Goal: Task Accomplishment & Management: Complete application form

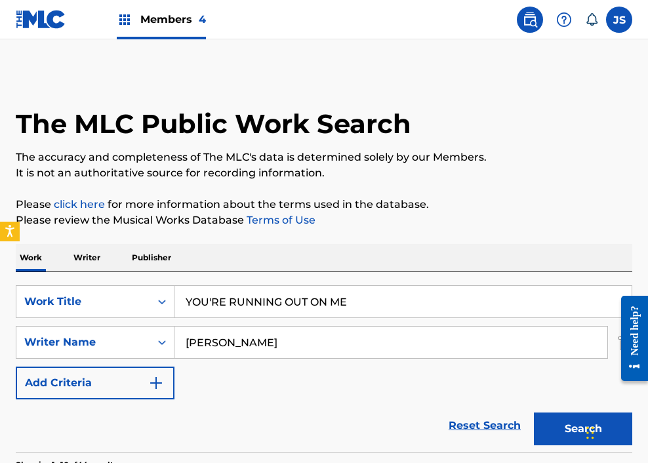
click at [541, 19] on link at bounding box center [529, 20] width 26 height 26
click at [254, 300] on input "YOU'RE RUNNING OUT ON ME" at bounding box center [402, 301] width 457 height 31
paste input "A MESSAG"
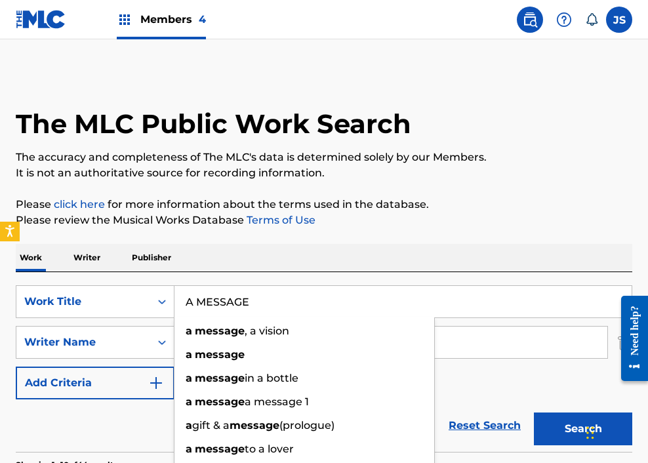
type input "A MESSAGE"
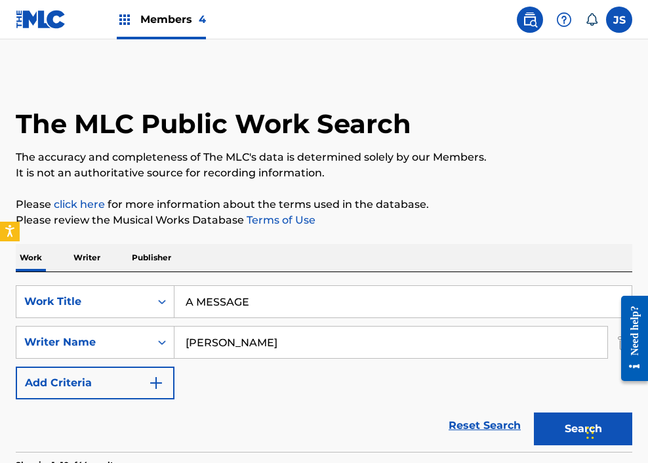
click at [132, 383] on button "Add Criteria" at bounding box center [95, 382] width 159 height 33
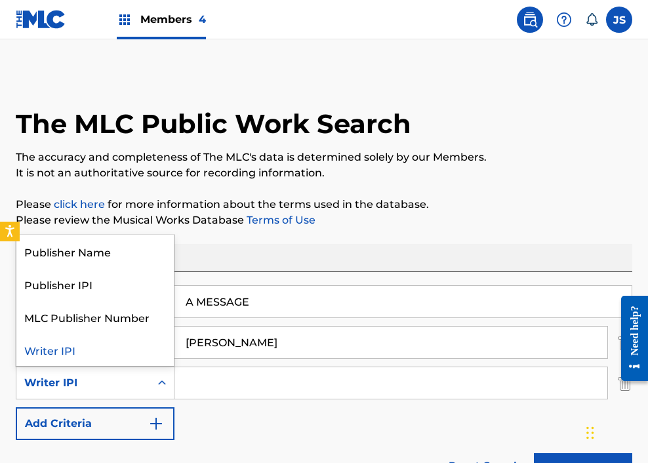
click at [126, 395] on div "Writer IPI" at bounding box center [95, 382] width 159 height 33
click at [253, 413] on div "SearchWithCriteria9dea40c6-2271-49a4-9477-48217710def3 Work Title A MESSAGE Sea…" at bounding box center [324, 362] width 616 height 155
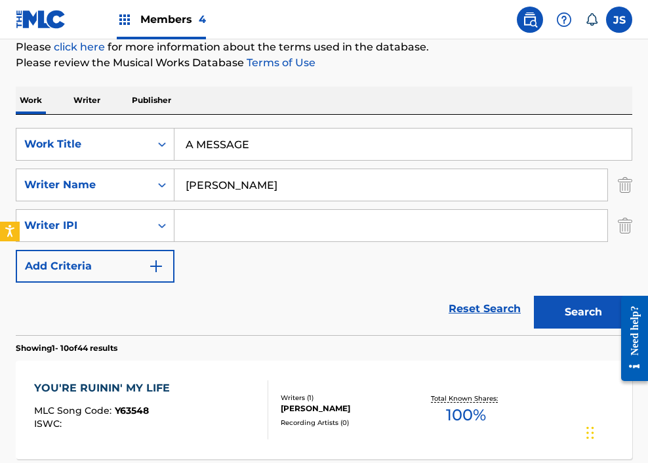
scroll to position [171, 0]
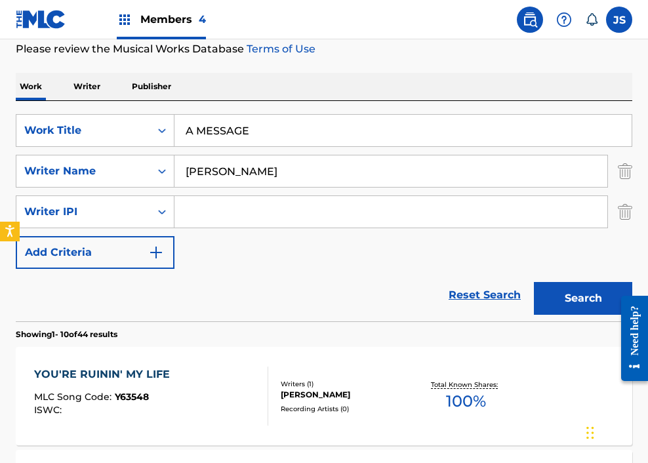
click at [622, 215] on img "Search Form" at bounding box center [624, 211] width 14 height 33
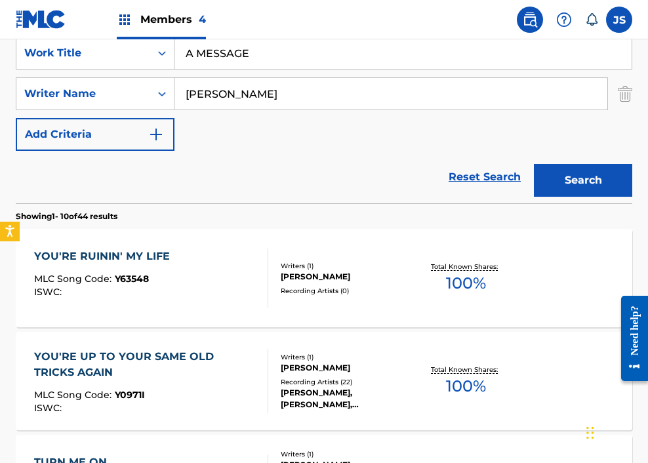
scroll to position [250, 0]
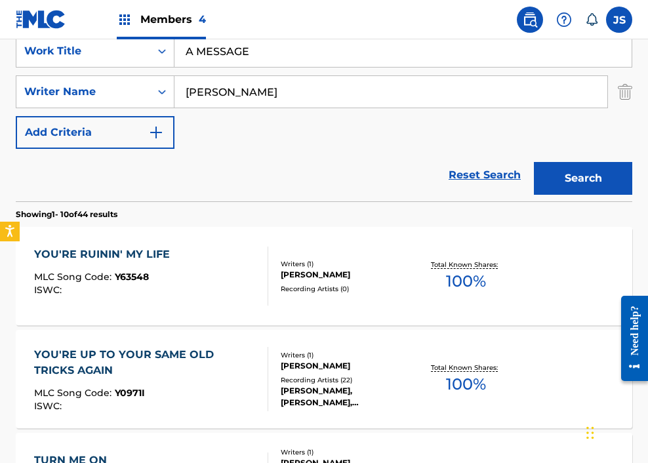
click at [364, 106] on input "[PERSON_NAME]" at bounding box center [390, 91] width 433 height 31
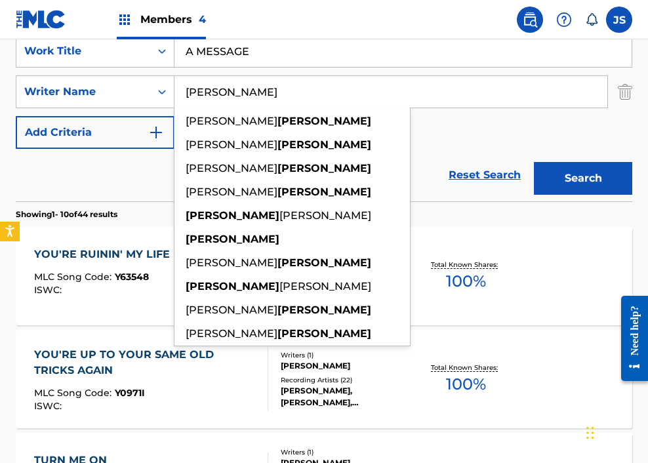
click at [534, 162] on button "Search" at bounding box center [583, 178] width 98 height 33
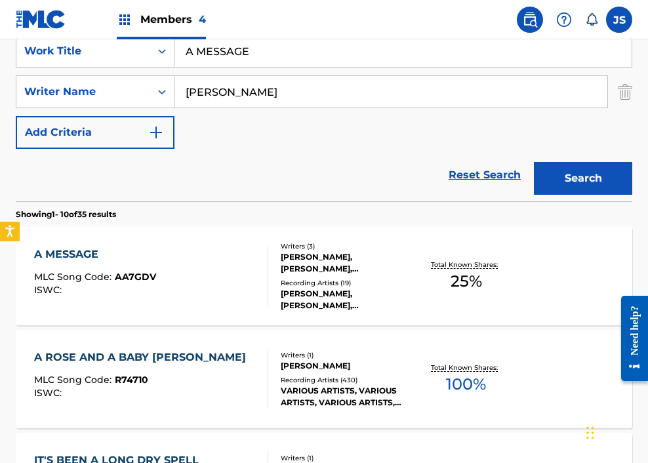
click at [168, 254] on div "A MESSAGE MLC Song Code : AA7GDV ISWC :" at bounding box center [151, 275] width 234 height 59
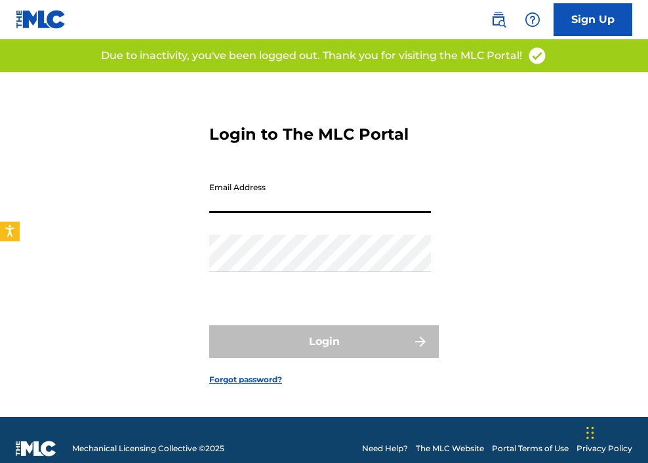
click at [254, 188] on input "Email Address" at bounding box center [320, 194] width 222 height 37
type input "[EMAIL_ADDRESS][DOMAIN_NAME]"
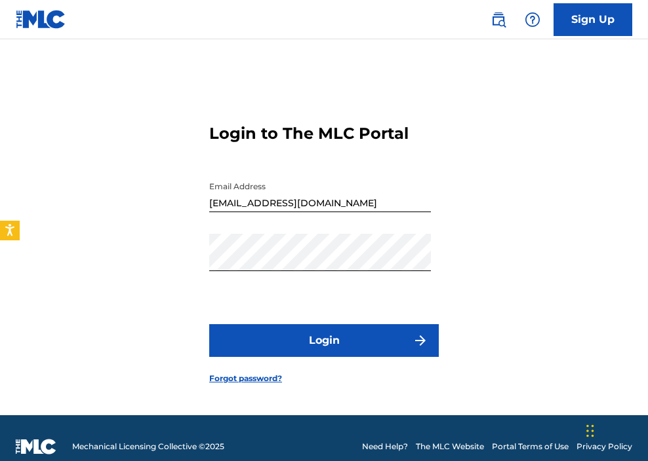
click at [319, 341] on button "Login" at bounding box center [323, 340] width 229 height 33
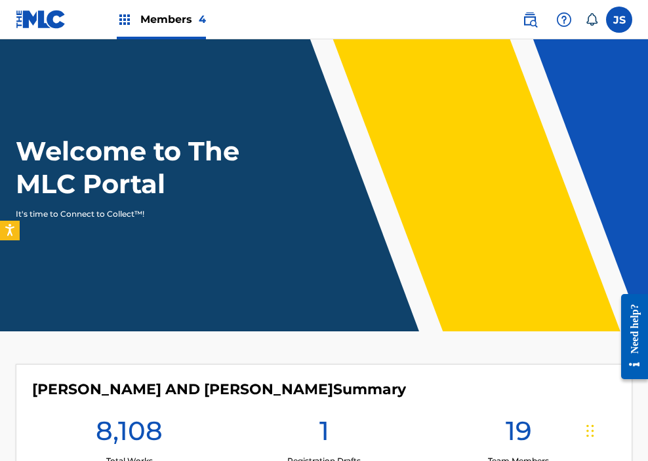
click at [534, 24] on img at bounding box center [530, 20] width 16 height 16
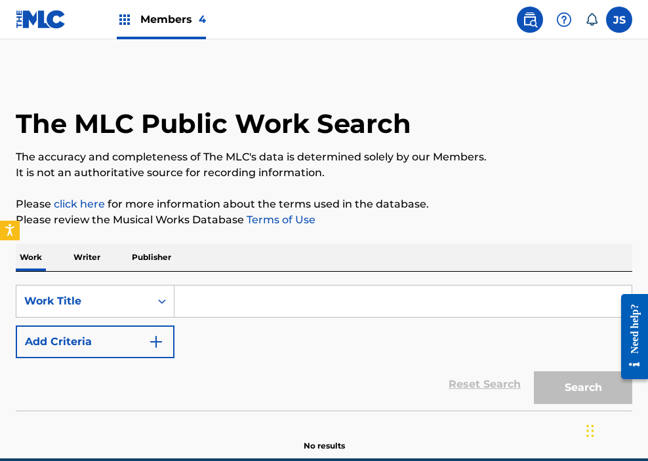
click at [201, 306] on input "Search Form" at bounding box center [402, 301] width 457 height 31
paste input "A MESSAGE"
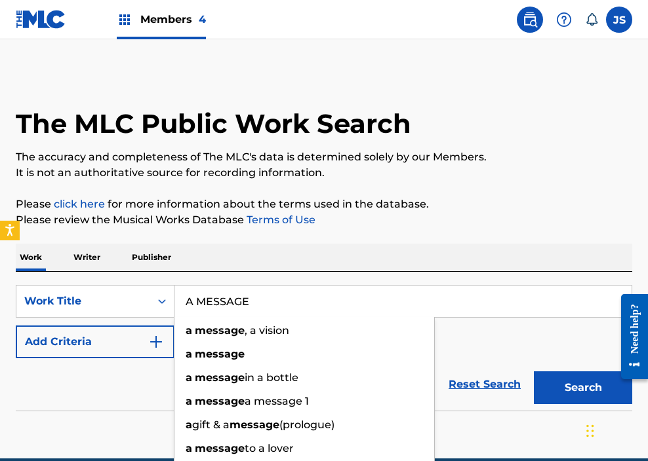
type input "A MESSAGE"
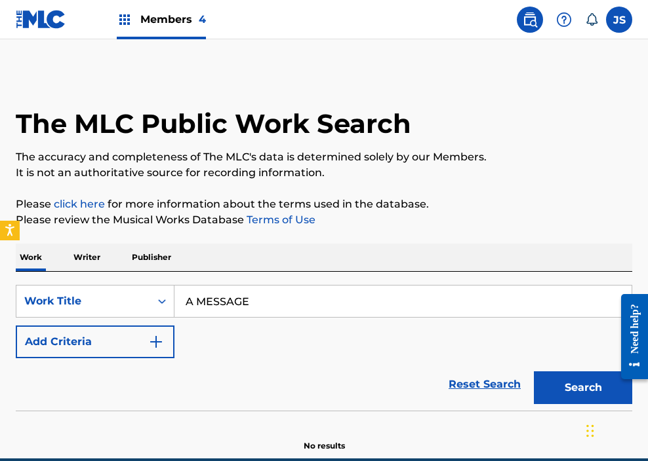
click at [139, 331] on button "Add Criteria" at bounding box center [95, 342] width 159 height 33
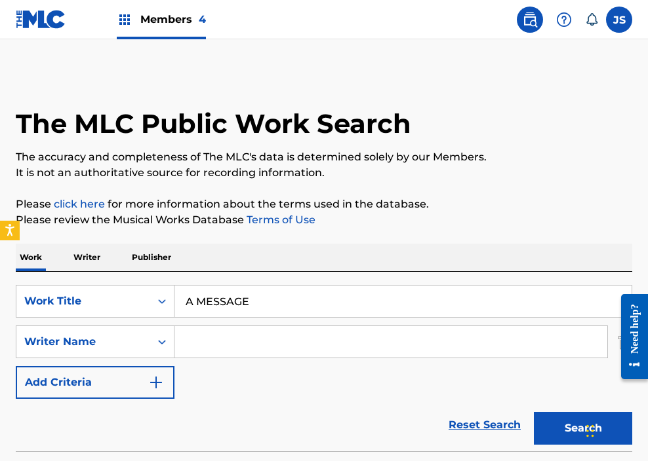
click at [139, 331] on div "Writer Name" at bounding box center [83, 342] width 134 height 25
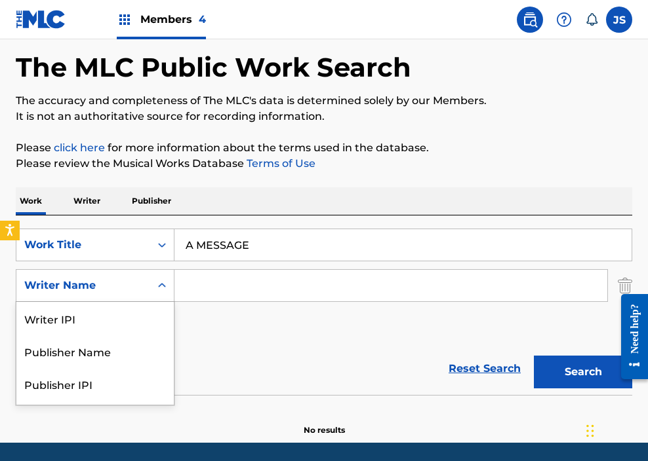
scroll to position [62, 0]
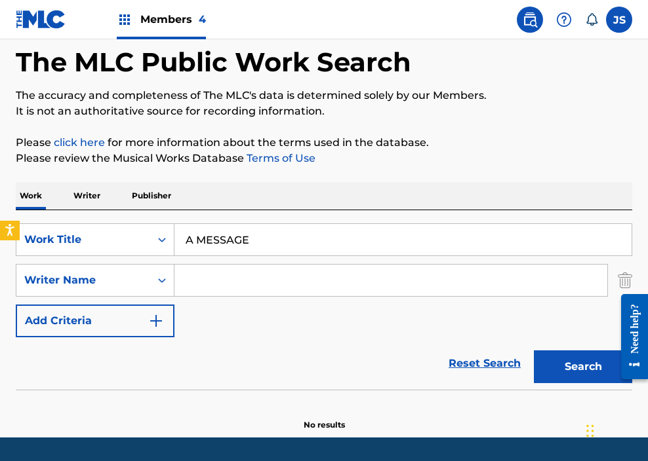
click at [239, 279] on input "Search Form" at bounding box center [390, 280] width 433 height 31
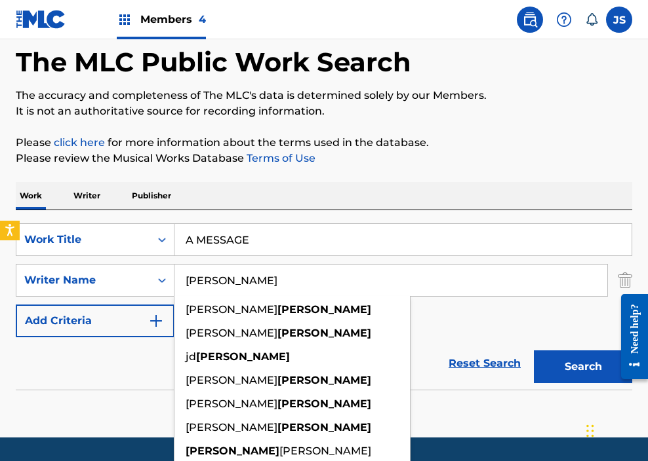
type input "[PERSON_NAME]"
click at [534, 351] on button "Search" at bounding box center [583, 367] width 98 height 33
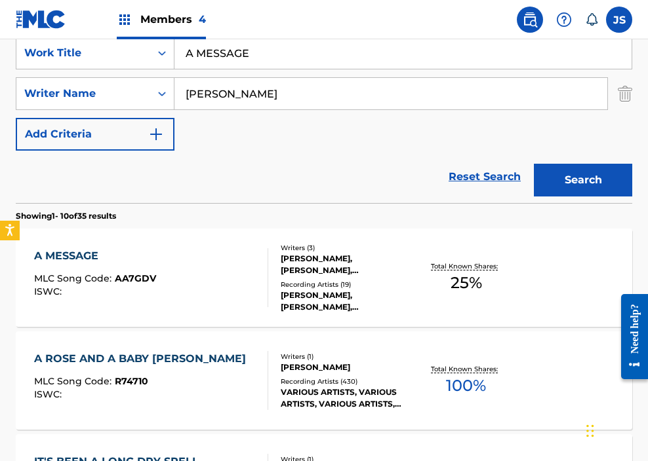
scroll to position [249, 0]
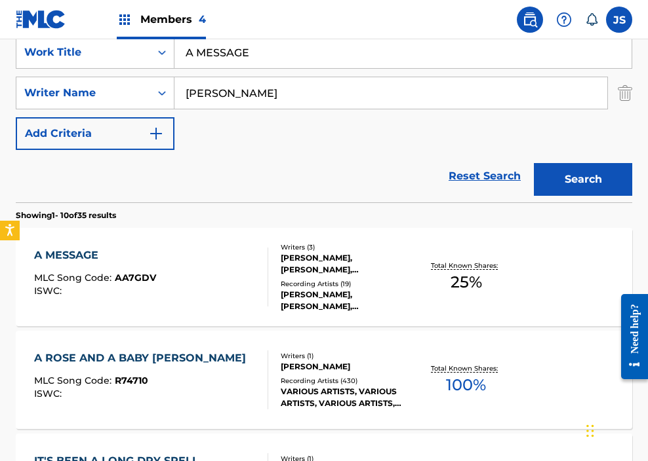
click at [244, 282] on div "A MESSAGE MLC Song Code : AA7GDV ISWC :" at bounding box center [151, 277] width 234 height 59
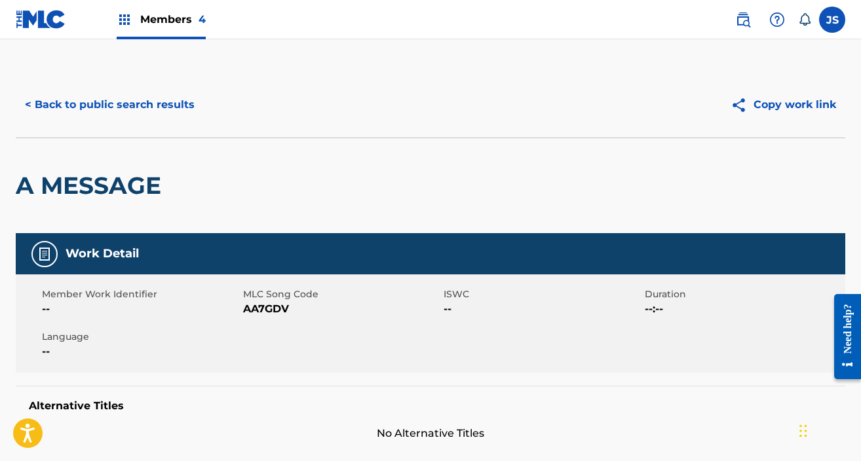
click at [150, 108] on button "< Back to public search results" at bounding box center [110, 104] width 188 height 33
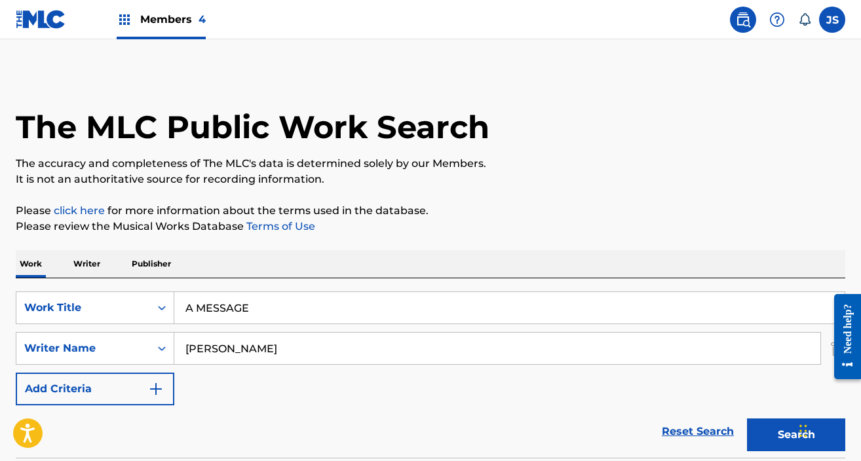
click at [38, 24] on img at bounding box center [41, 19] width 50 height 19
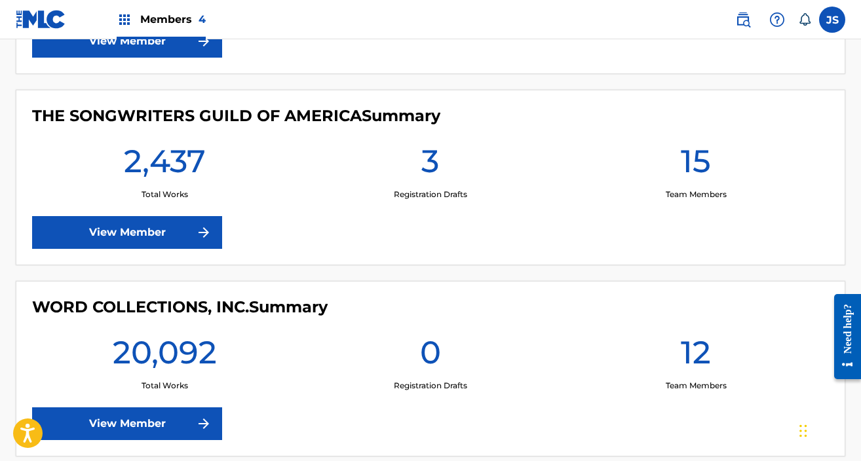
scroll to position [708, 0]
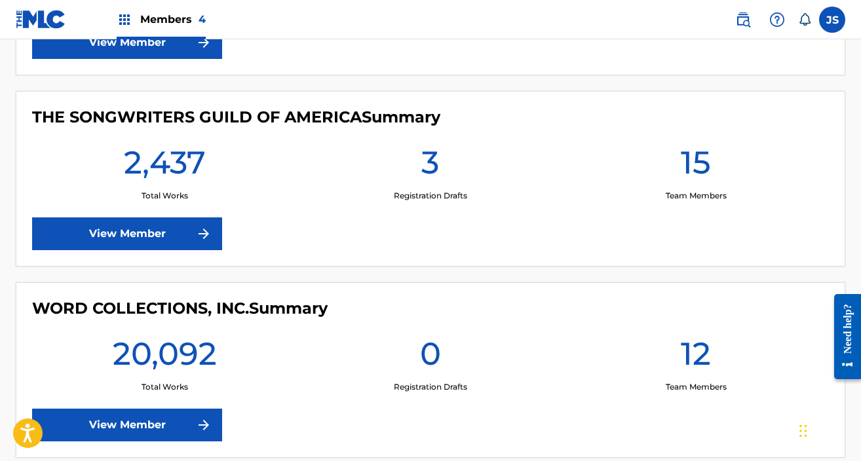
click at [155, 213] on div "THE SONGWRITERS GUILD OF AMERICA Summary 2,437 Total Works 3 Registration Draft…" at bounding box center [431, 179] width 830 height 176
click at [155, 240] on link "View Member" at bounding box center [127, 234] width 190 height 33
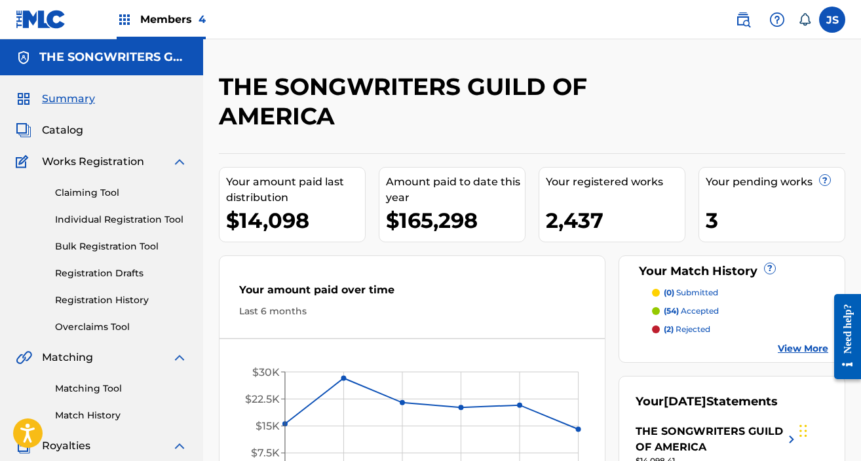
click at [77, 193] on link "Claiming Tool" at bounding box center [121, 193] width 132 height 14
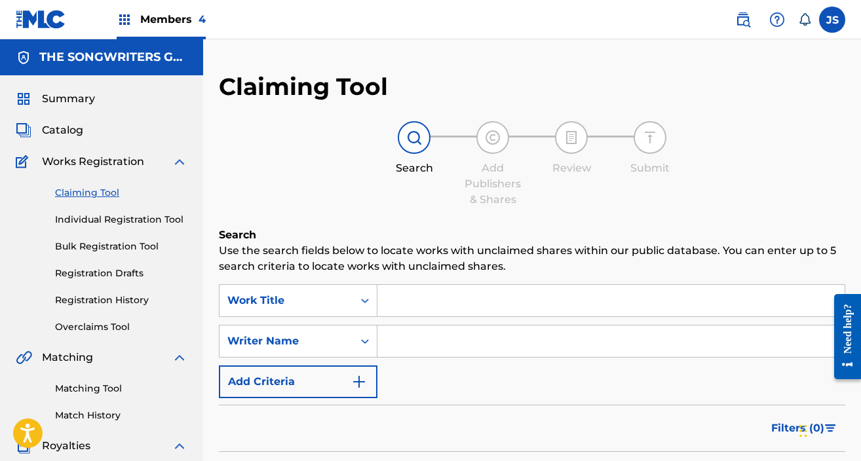
click at [440, 304] on input "Search Form" at bounding box center [611, 300] width 467 height 31
paste input "A MESSAGE"
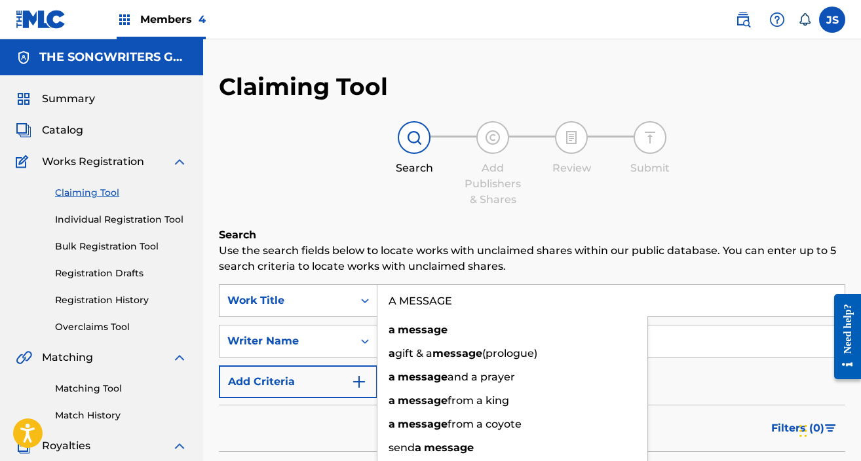
type input "A MESSAGE"
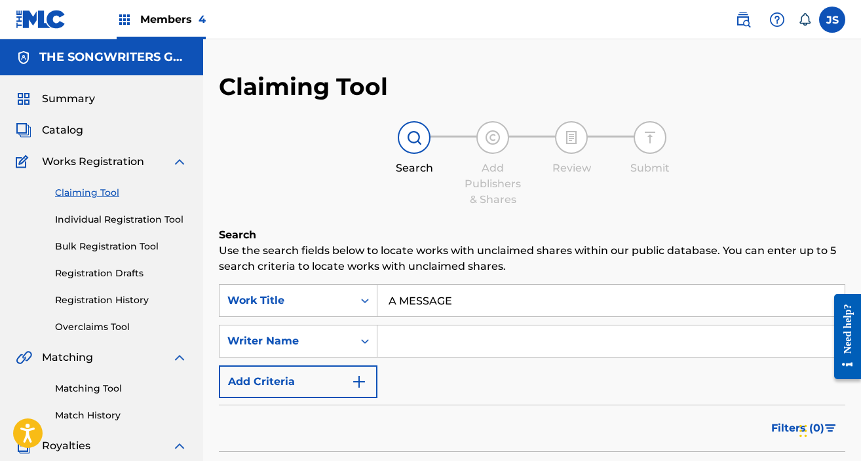
click at [647, 341] on input "Search Form" at bounding box center [611, 341] width 467 height 31
type input "[PERSON_NAME]"
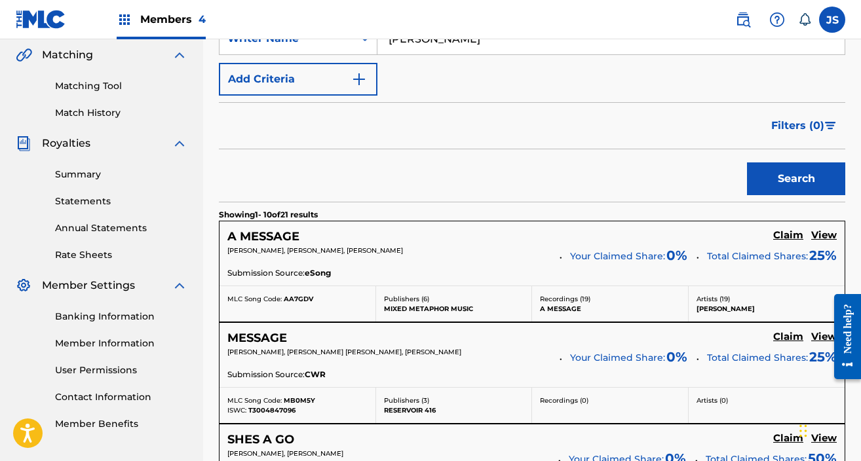
scroll to position [306, 0]
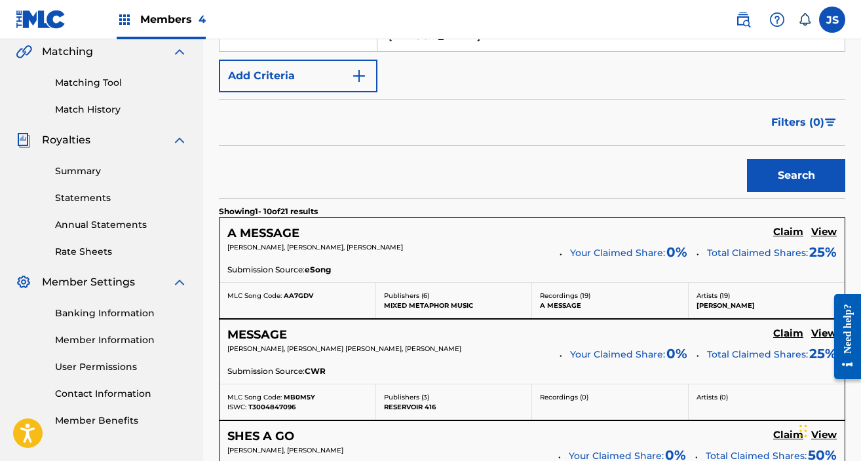
click at [647, 234] on h5 "Claim" at bounding box center [788, 232] width 30 height 12
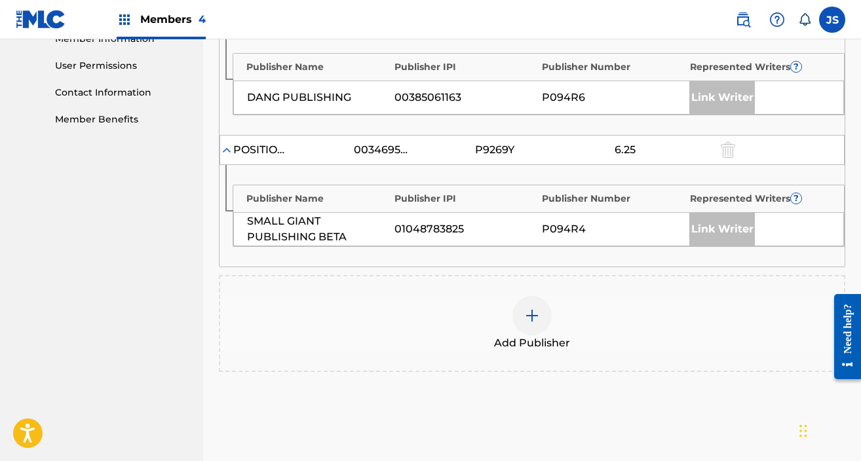
scroll to position [730, 0]
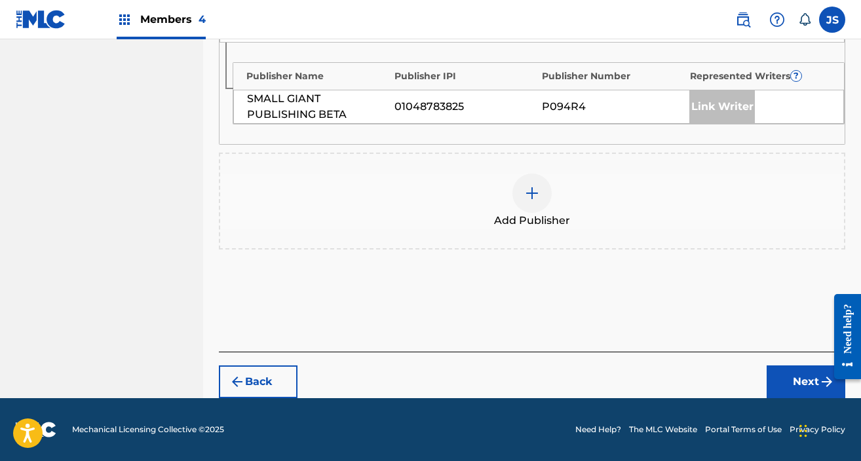
click at [543, 197] on div at bounding box center [532, 193] width 39 height 39
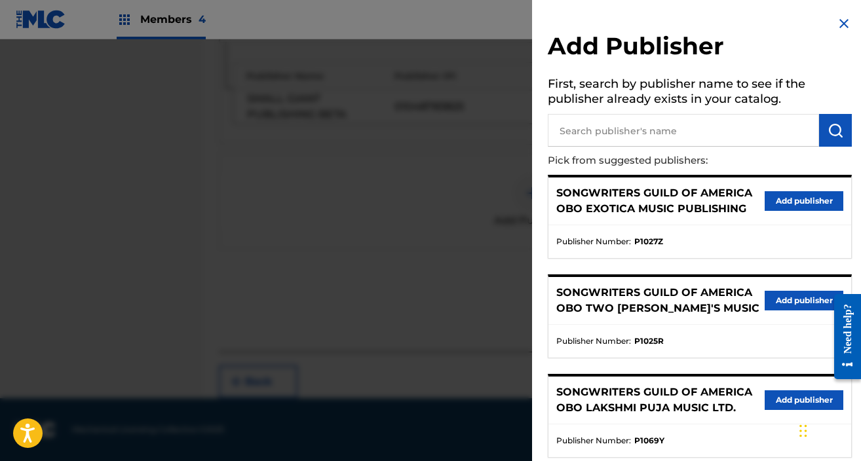
click at [584, 147] on p "Pick from suggested publishers:" at bounding box center [662, 161] width 229 height 28
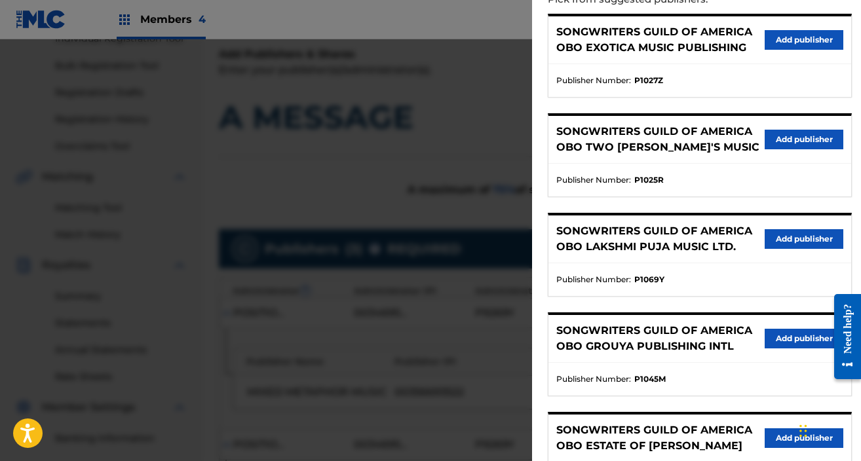
scroll to position [0, 0]
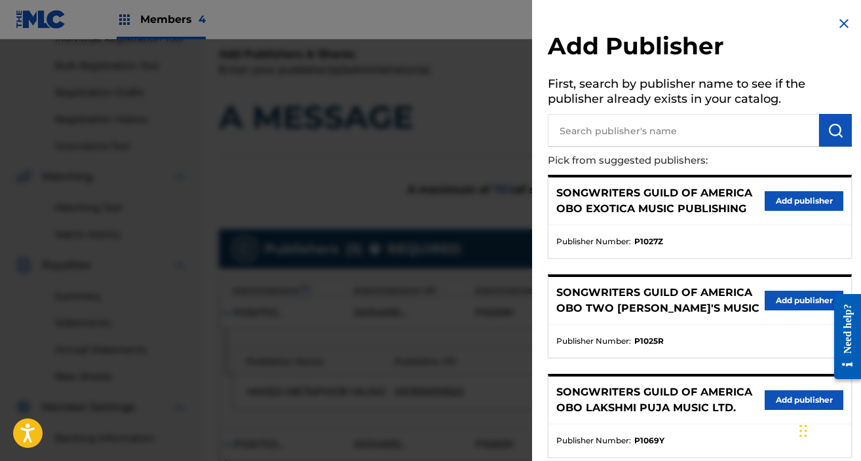
click at [615, 130] on input "text" at bounding box center [683, 130] width 271 height 33
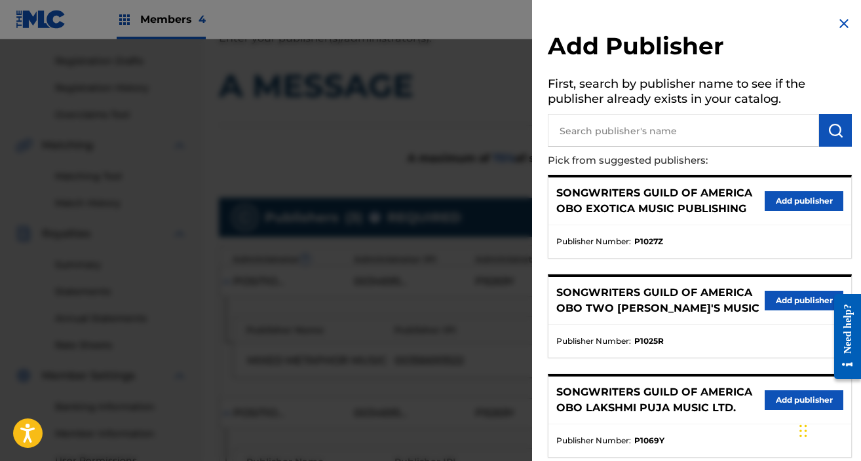
type input "s"
type input "[PERSON_NAME]"
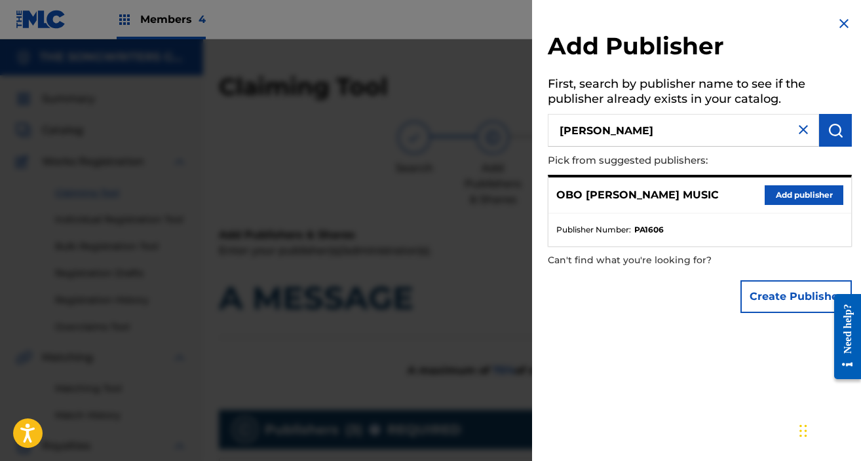
click at [443, 310] on div at bounding box center [430, 269] width 861 height 461
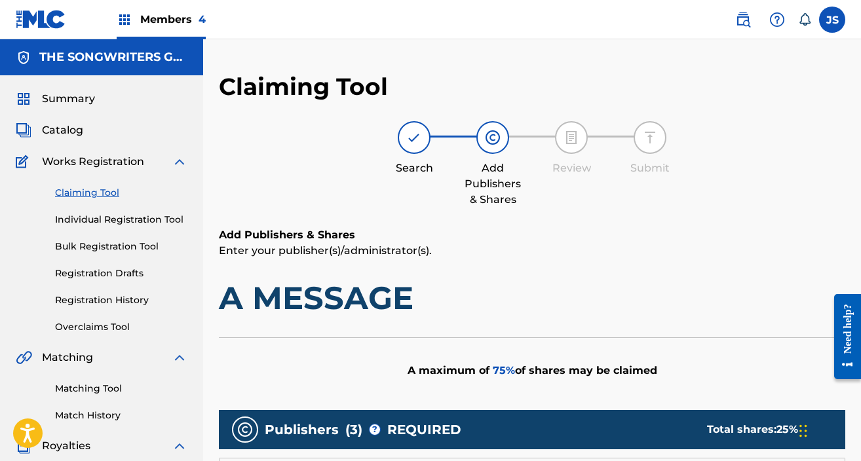
click at [71, 142] on div "Summary Catalog Works Registration Claiming Tool Individual Registration Tool B…" at bounding box center [101, 412] width 203 height 674
click at [70, 129] on span "Catalog" at bounding box center [62, 131] width 41 height 16
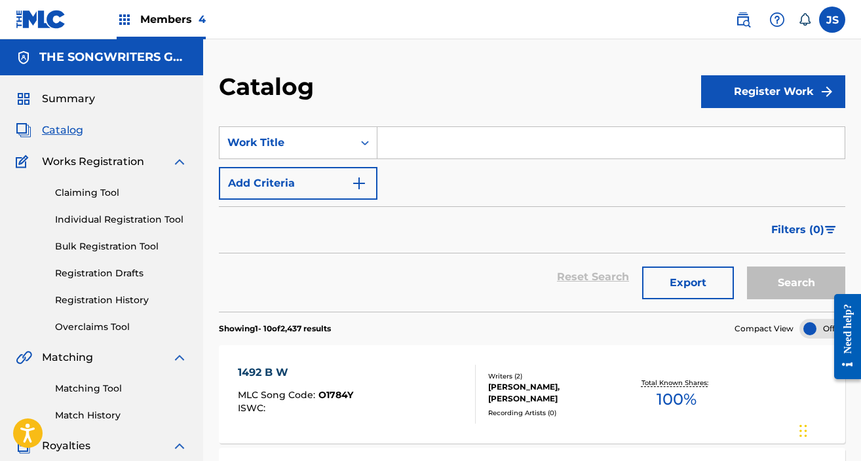
click at [437, 145] on input "Search Form" at bounding box center [611, 142] width 467 height 31
paste input "ALL BUT THE FLOWERS"
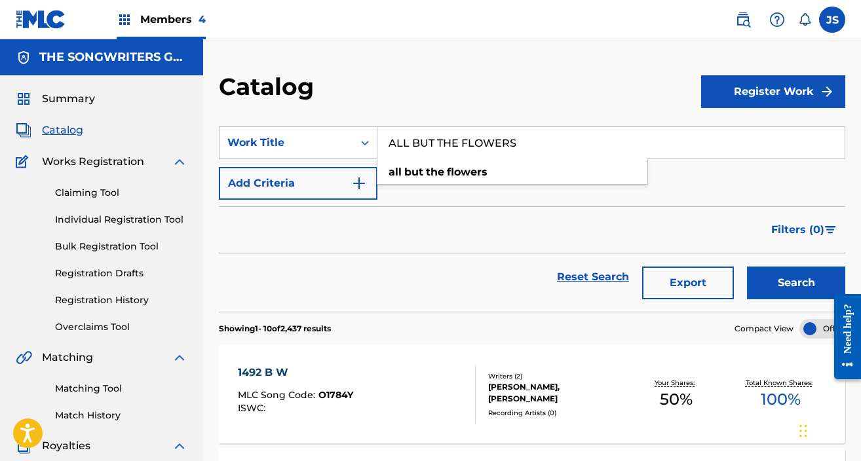
type input "ALL BUT THE FLOWERS"
click at [647, 267] on button "Search" at bounding box center [796, 283] width 98 height 33
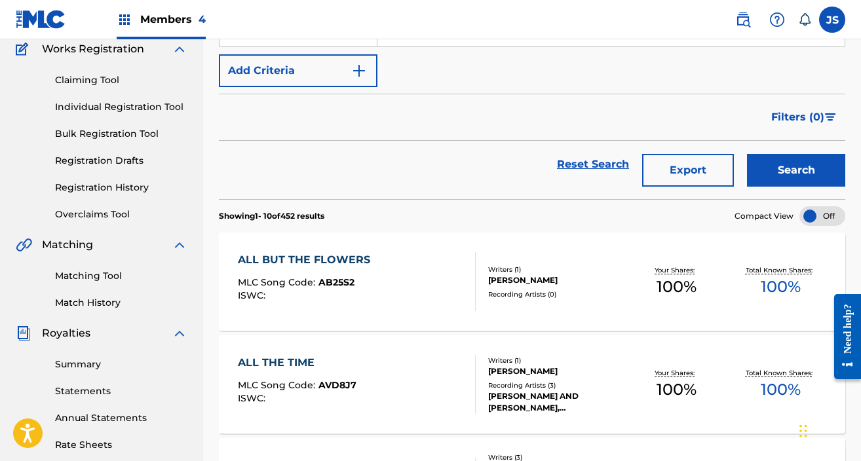
scroll to position [125, 0]
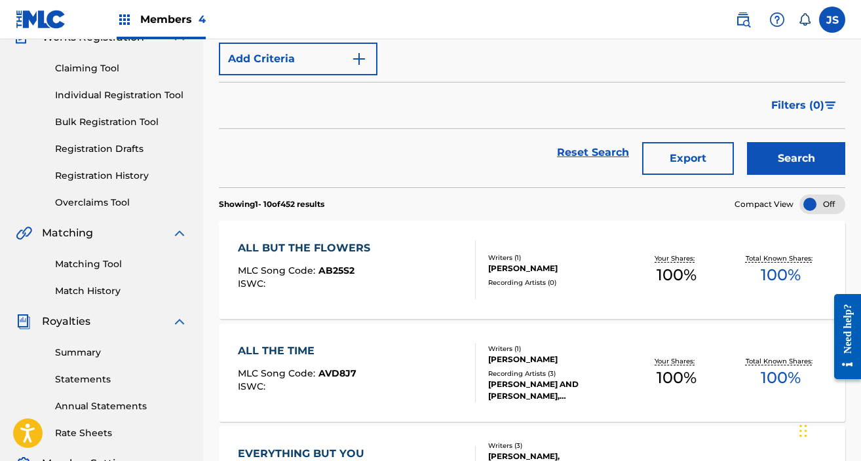
click at [330, 261] on div "ALL BUT THE FLOWERS MLC Song Code : AB25S2 ISWC :" at bounding box center [307, 270] width 139 height 59
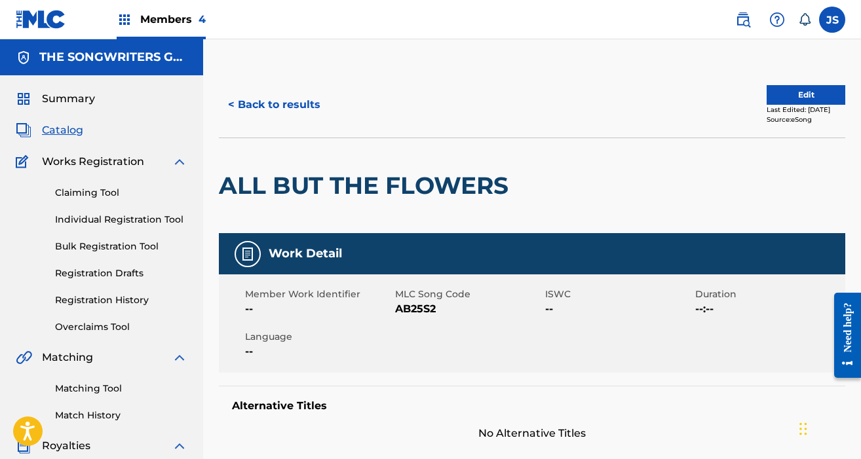
click at [100, 187] on link "Claiming Tool" at bounding box center [121, 193] width 132 height 14
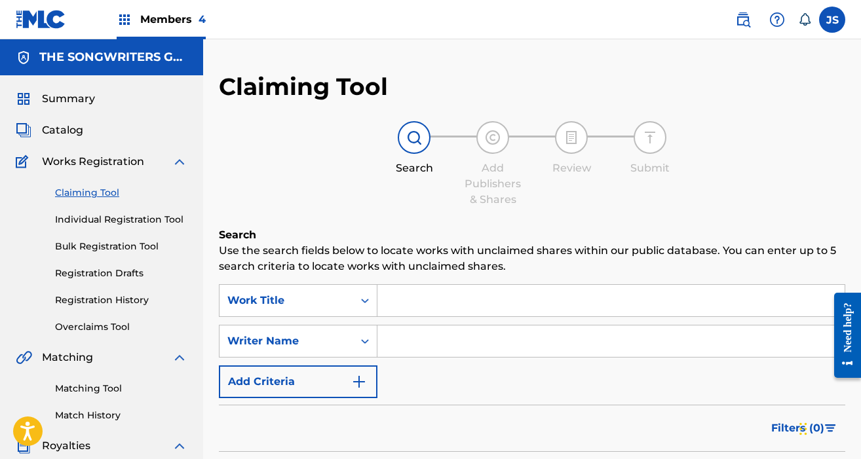
click at [405, 315] on input "Search Form" at bounding box center [611, 300] width 467 height 31
paste input "ALL BUT THE FLOWERS"
click at [405, 315] on input "ALL BUT THE FLOWERS" at bounding box center [611, 300] width 467 height 31
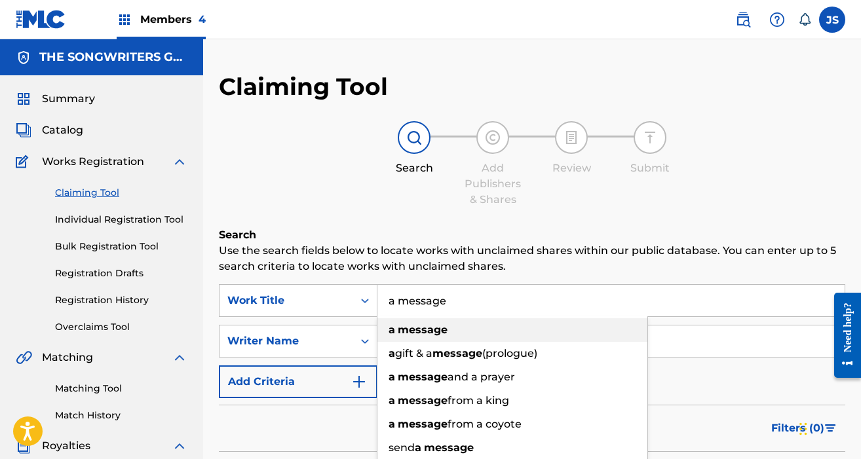
type input "a message"
click at [431, 330] on strong "message" at bounding box center [423, 330] width 50 height 12
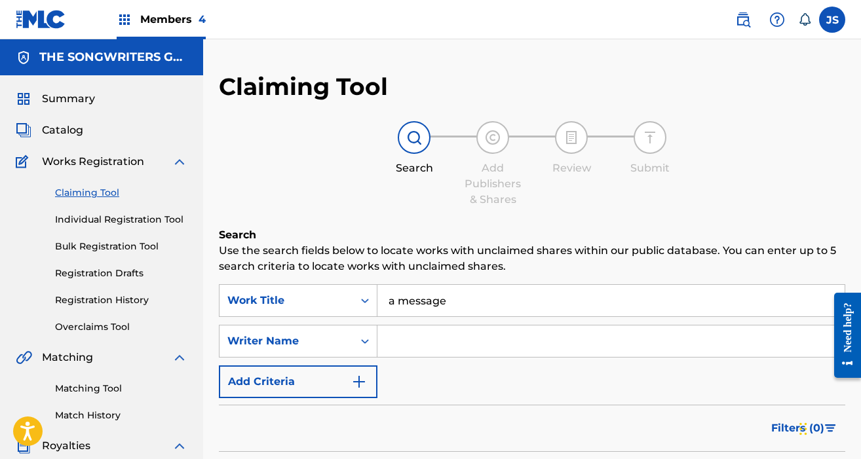
click at [422, 342] on input "Search Form" at bounding box center [611, 341] width 467 height 31
type input "[PERSON_NAME]"
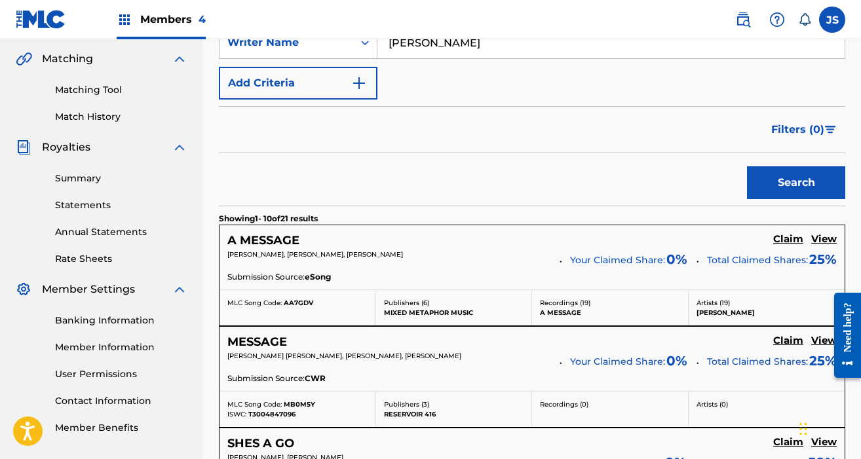
scroll to position [311, 0]
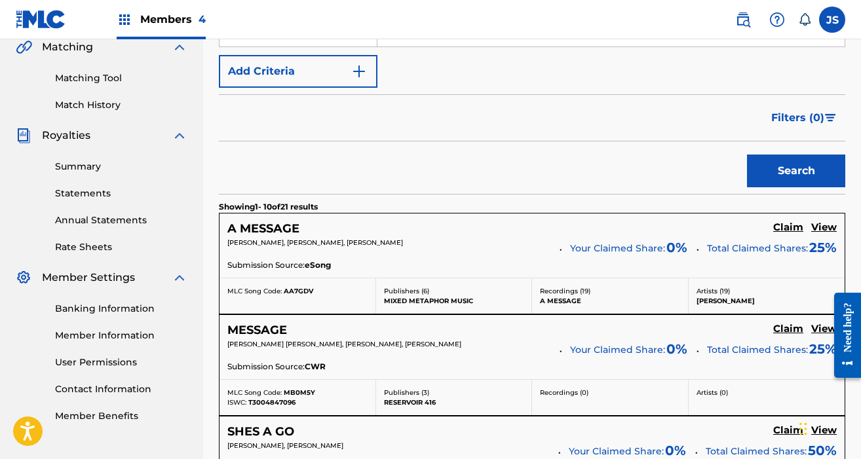
click at [647, 229] on h5 "Claim" at bounding box center [788, 228] width 30 height 12
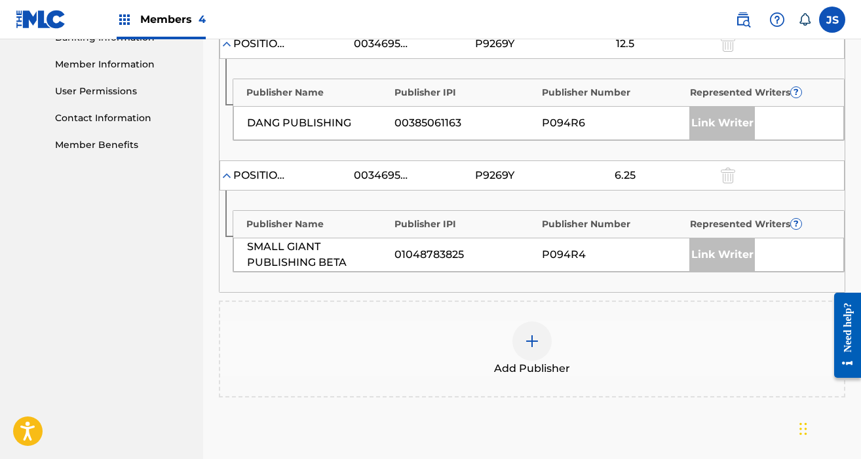
scroll to position [585, 0]
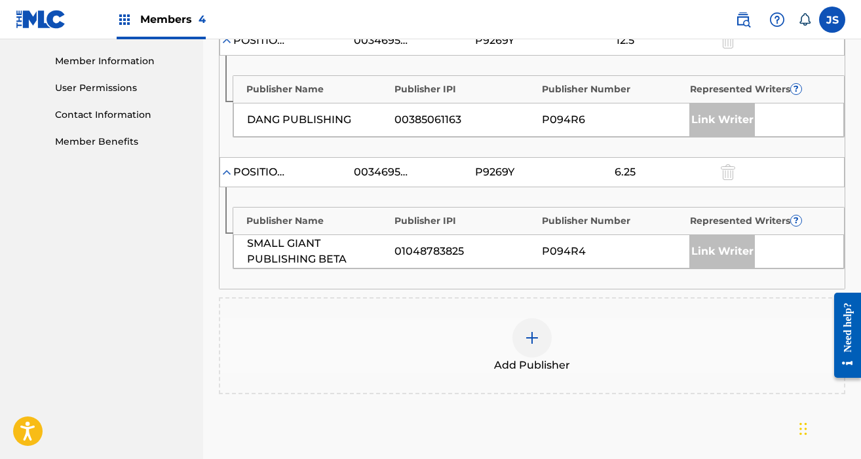
click at [541, 344] on div at bounding box center [532, 338] width 39 height 39
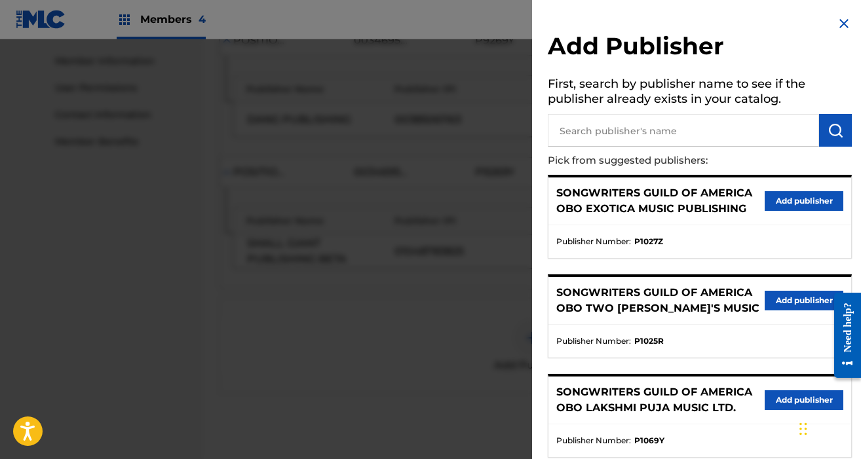
click at [647, 126] on input "text" at bounding box center [683, 130] width 271 height 33
type input "louder"
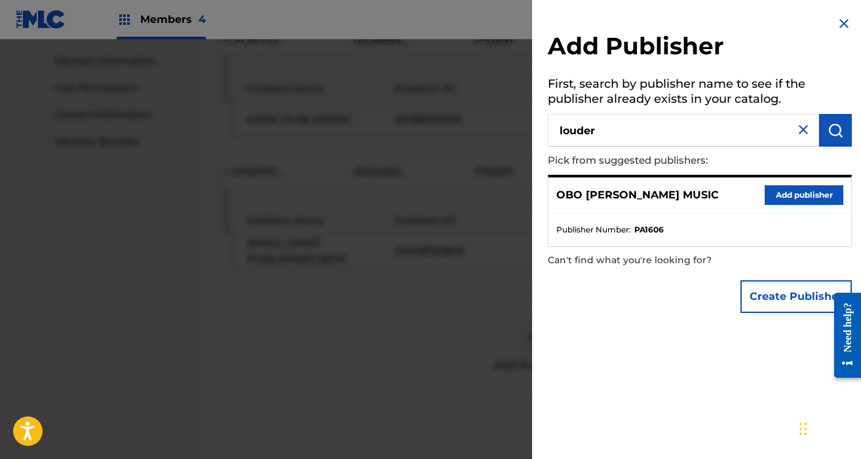
click at [647, 195] on button "Add publisher" at bounding box center [804, 195] width 79 height 20
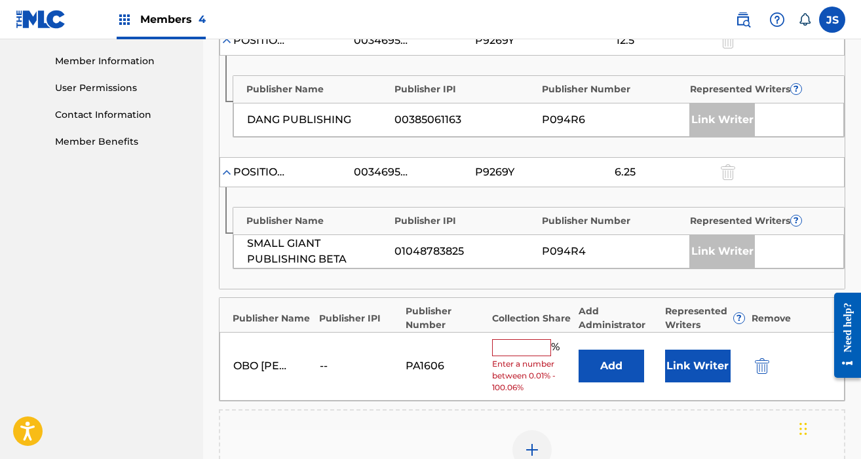
click at [522, 355] on input "text" at bounding box center [521, 348] width 59 height 17
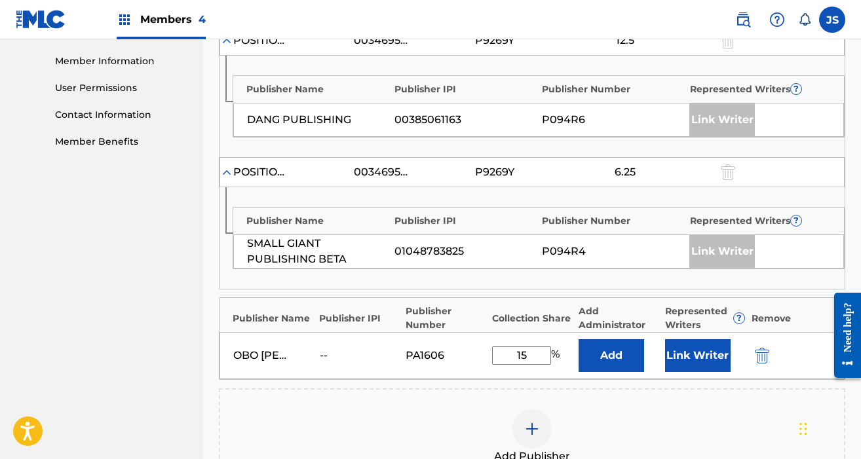
type input "1"
type input "25"
click at [632, 351] on button "Add" at bounding box center [612, 356] width 66 height 33
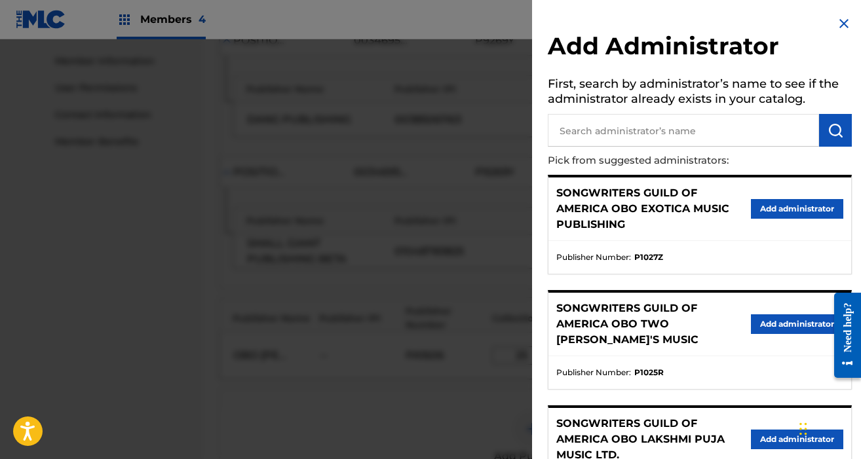
click at [647, 133] on input "text" at bounding box center [683, 130] width 271 height 33
type input "songwriters guild of america"
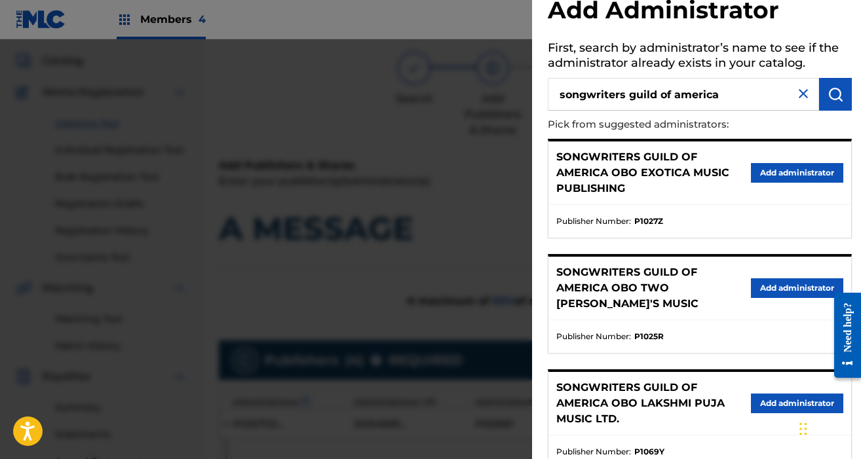
scroll to position [0, 0]
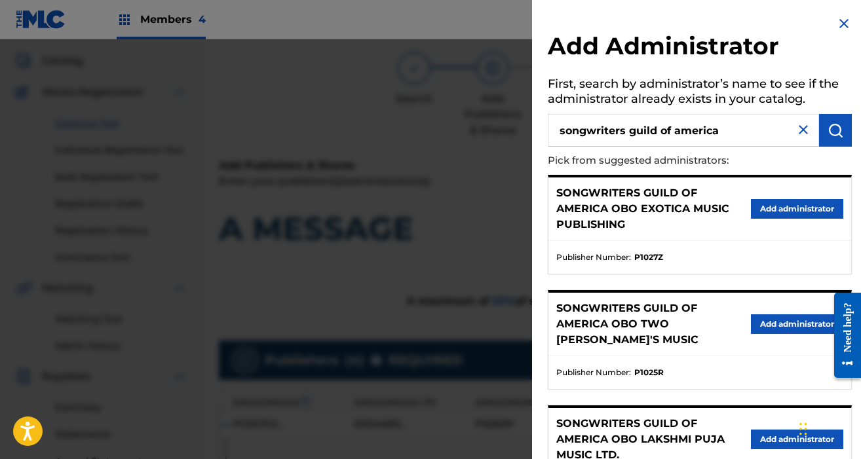
click at [418, 175] on div at bounding box center [430, 268] width 861 height 459
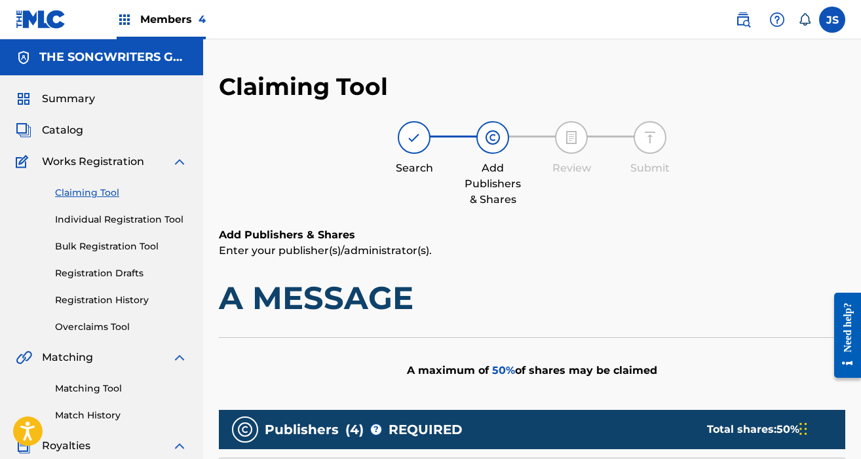
click at [49, 131] on span "Catalog" at bounding box center [62, 131] width 41 height 16
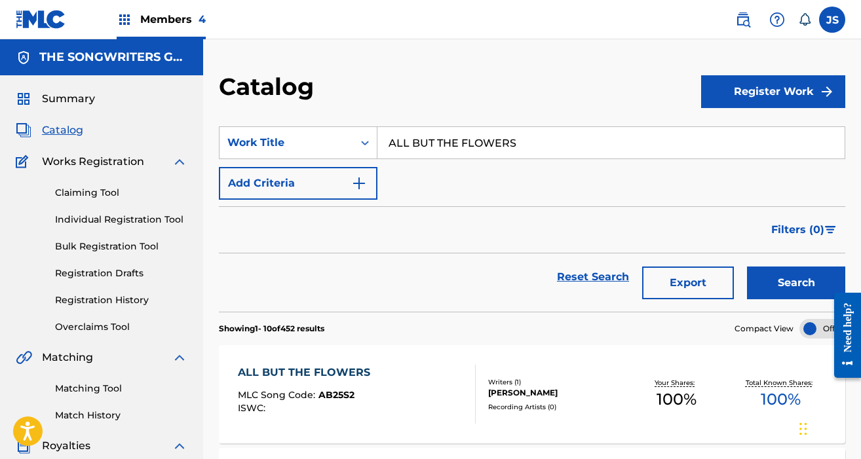
click at [420, 414] on div "ALL BUT THE FLOWERS MLC Song Code : AB25S2 ISWC :" at bounding box center [357, 394] width 238 height 59
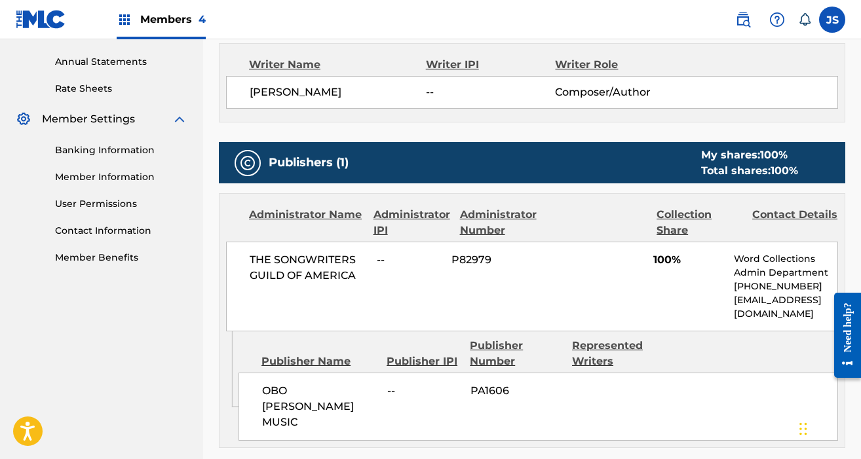
scroll to position [477, 0]
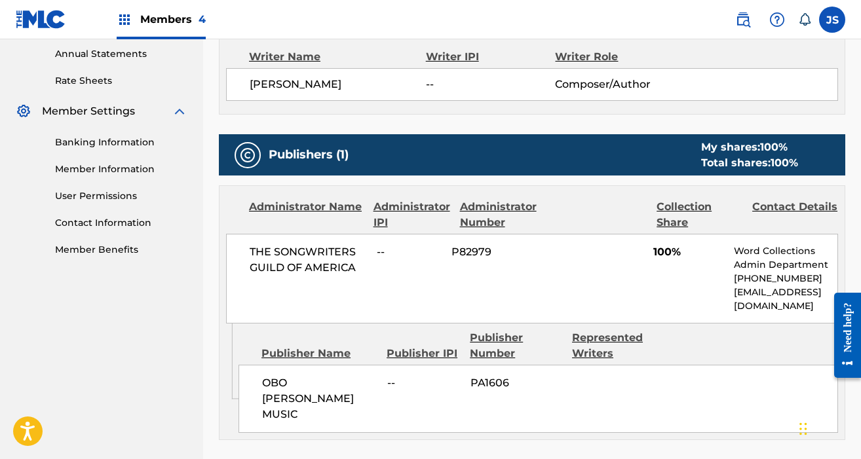
click at [482, 247] on span "P82979" at bounding box center [496, 252] width 88 height 16
copy span "P82979"
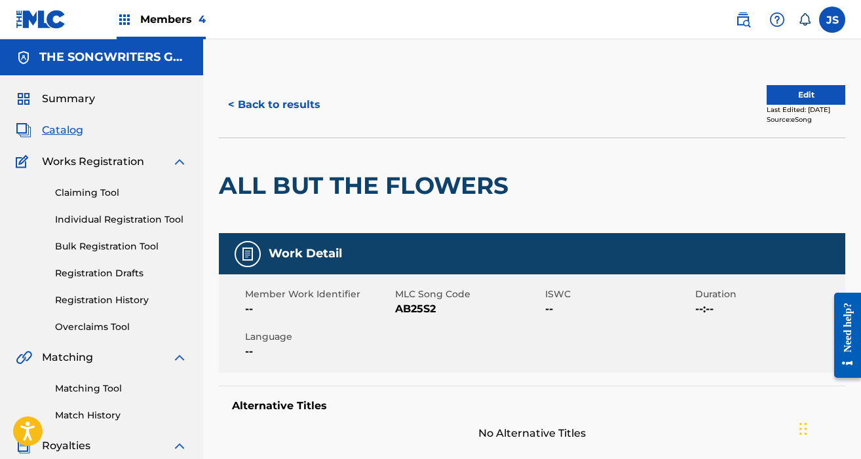
click at [74, 188] on link "Claiming Tool" at bounding box center [121, 193] width 132 height 14
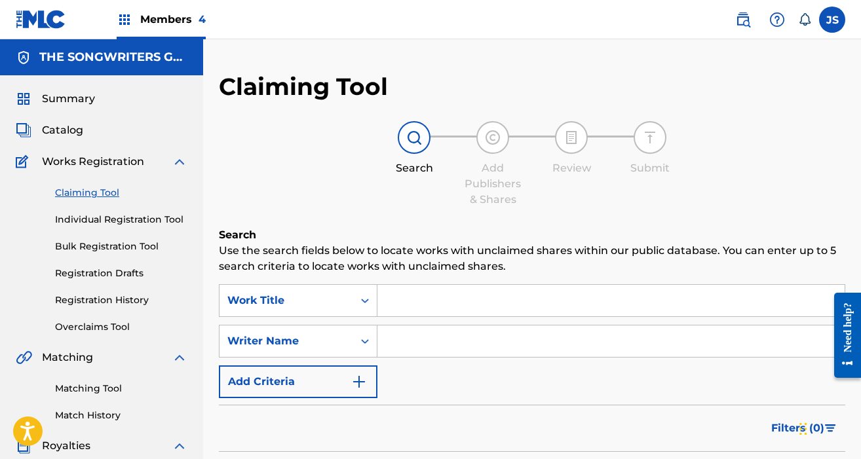
click at [406, 294] on input "Search Form" at bounding box center [611, 300] width 467 height 31
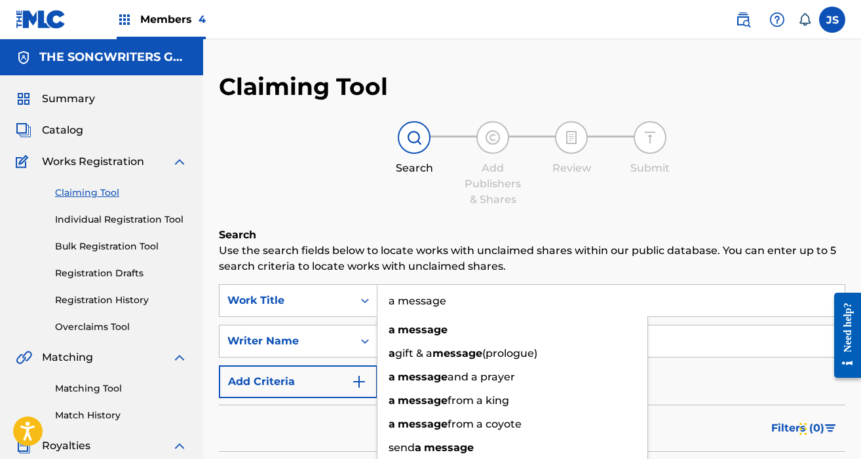
type input "a message"
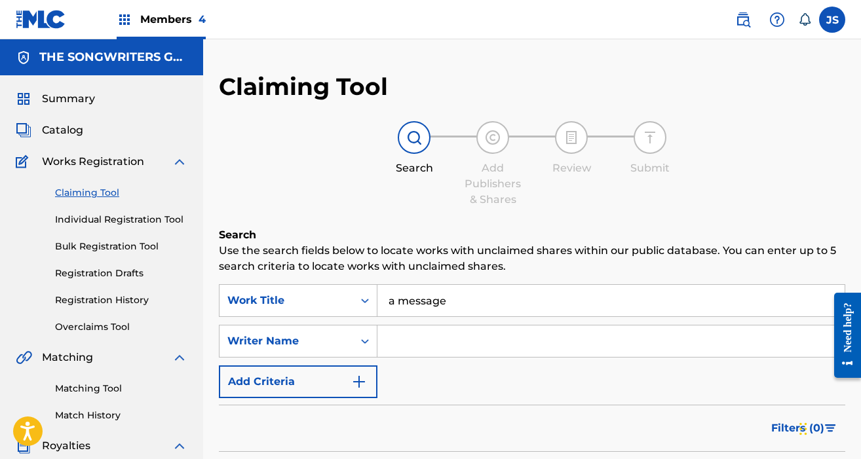
click at [401, 336] on input "Search Form" at bounding box center [611, 341] width 467 height 31
type input "[PERSON_NAME]"
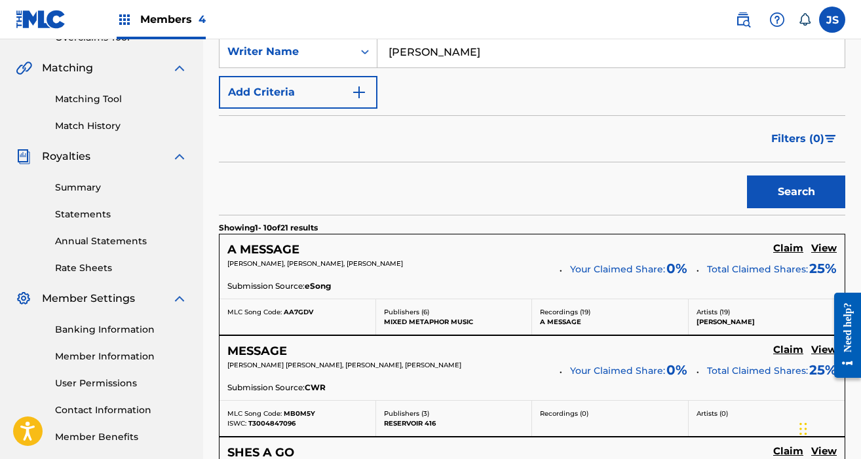
scroll to position [292, 0]
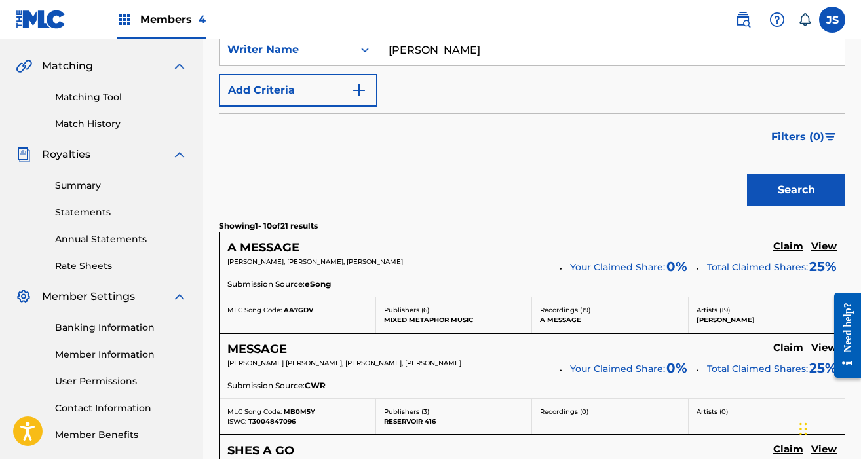
click at [647, 246] on div "A MESSAGE Claim View" at bounding box center [532, 248] width 610 height 15
click at [647, 246] on h5 "Claim" at bounding box center [788, 247] width 30 height 12
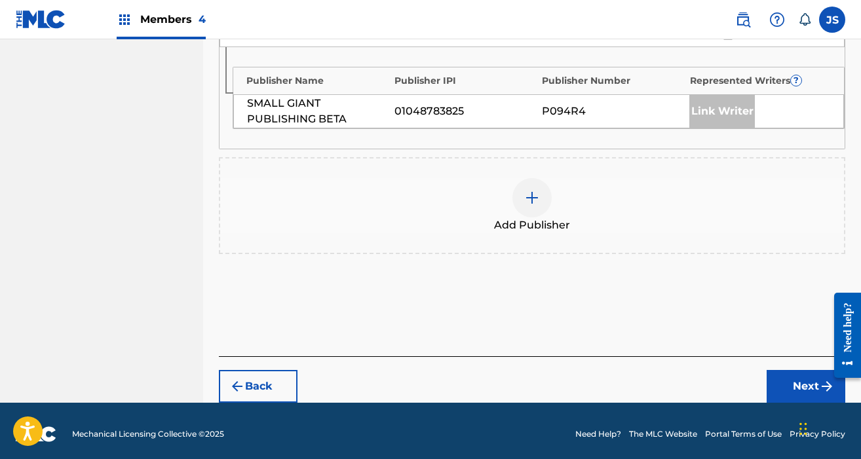
scroll to position [725, 0]
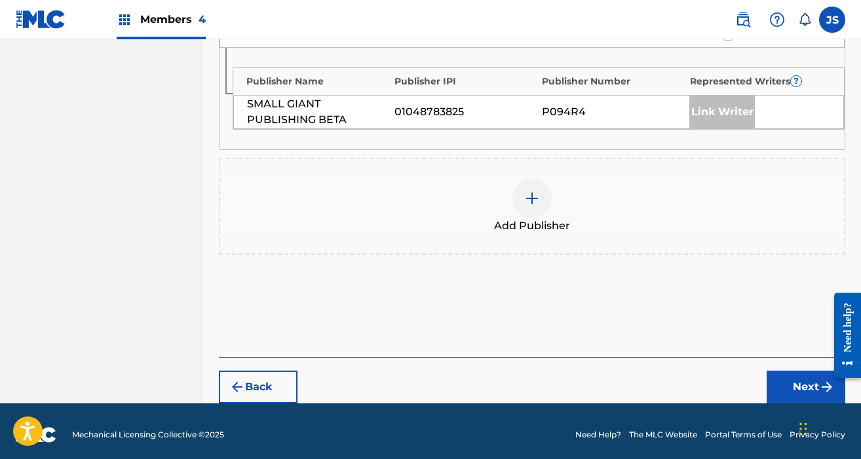
click at [497, 185] on div "Add Publisher" at bounding box center [532, 206] width 624 height 55
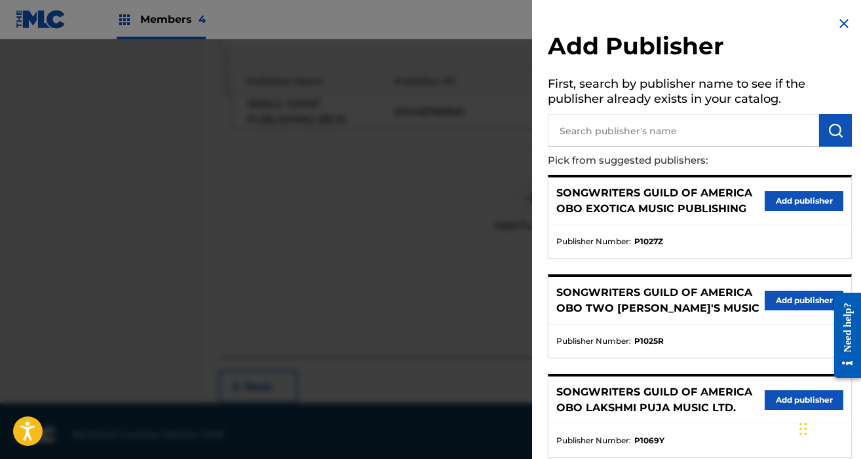
click at [592, 134] on input "text" at bounding box center [683, 130] width 271 height 33
type input "louder"
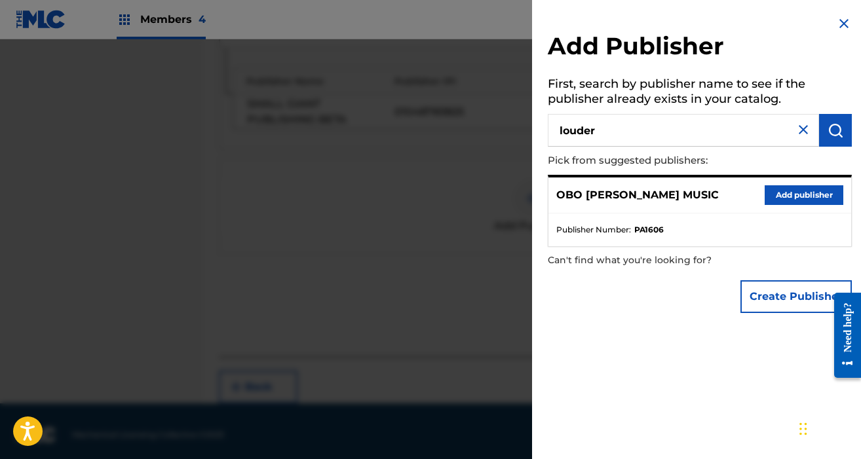
click at [647, 201] on button "Add publisher" at bounding box center [804, 195] width 79 height 20
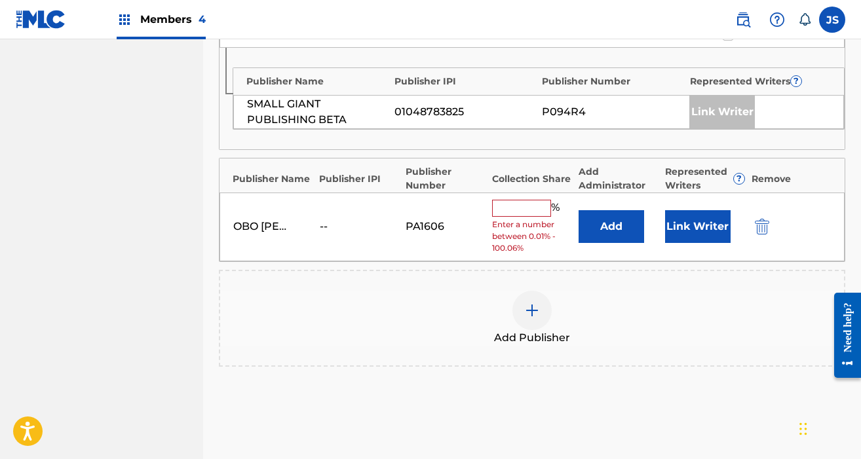
click at [495, 203] on input "text" at bounding box center [521, 208] width 59 height 17
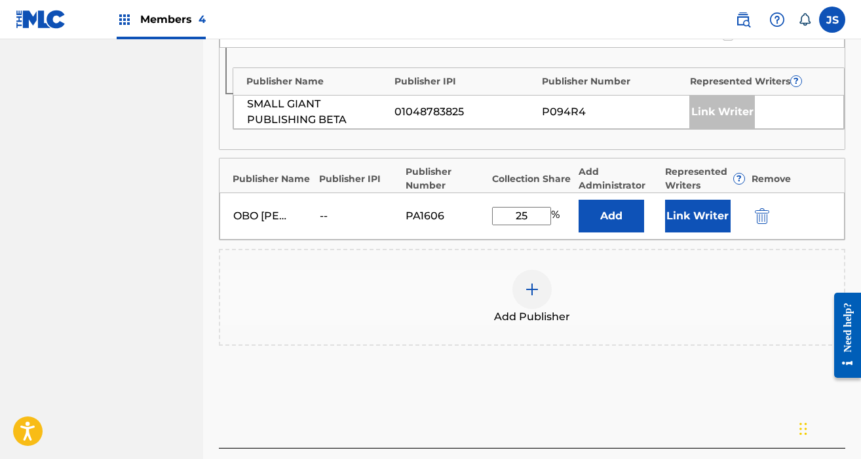
type input "25"
click at [617, 210] on button "Add" at bounding box center [612, 216] width 66 height 33
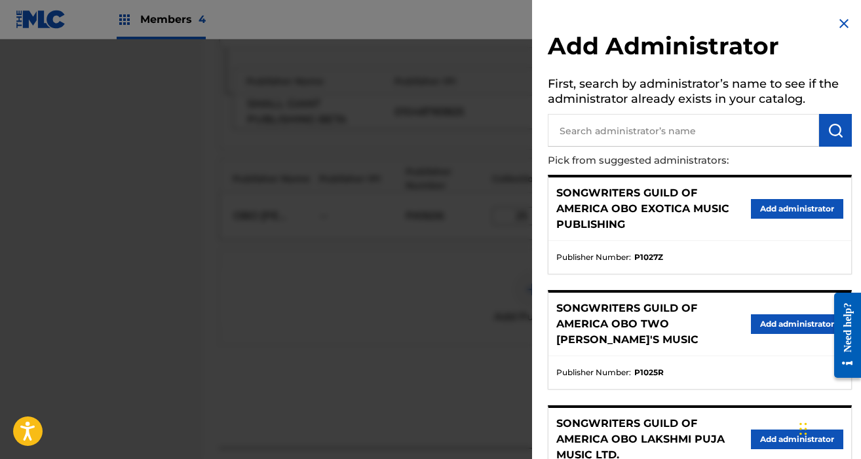
click at [621, 130] on input "text" at bounding box center [683, 130] width 271 height 33
paste input "P82979"
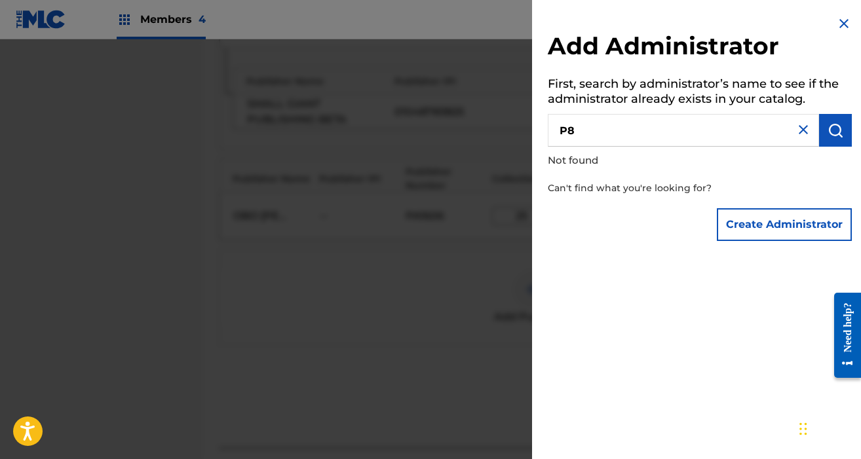
type input "P"
click at [334, 262] on div at bounding box center [430, 268] width 861 height 459
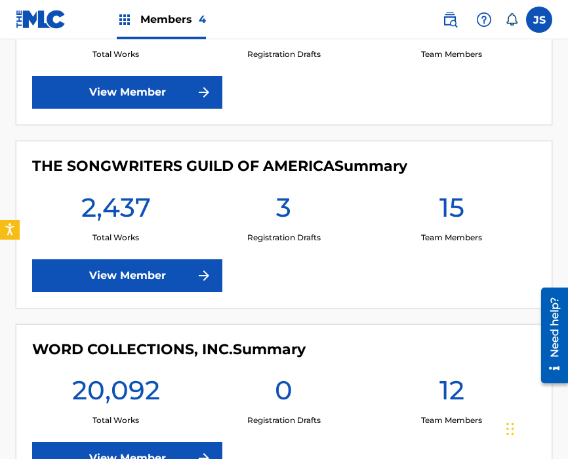
scroll to position [589, 0]
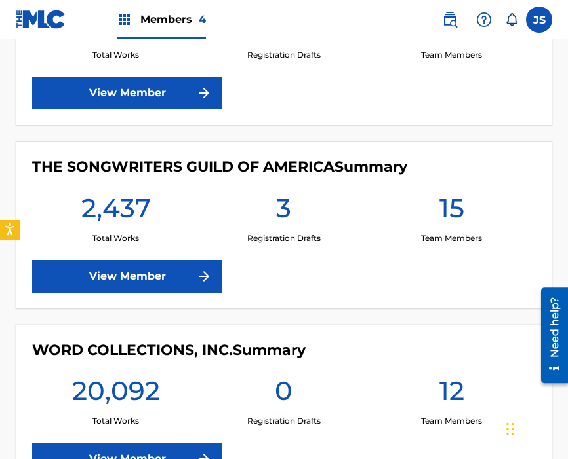
click at [134, 275] on link "View Member" at bounding box center [127, 276] width 190 height 33
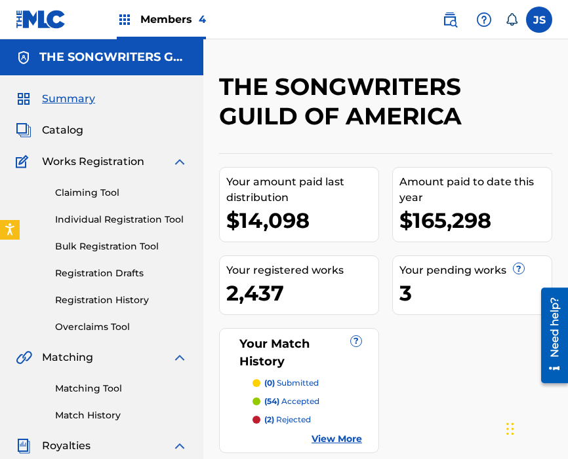
click at [71, 195] on link "Claiming Tool" at bounding box center [121, 193] width 132 height 14
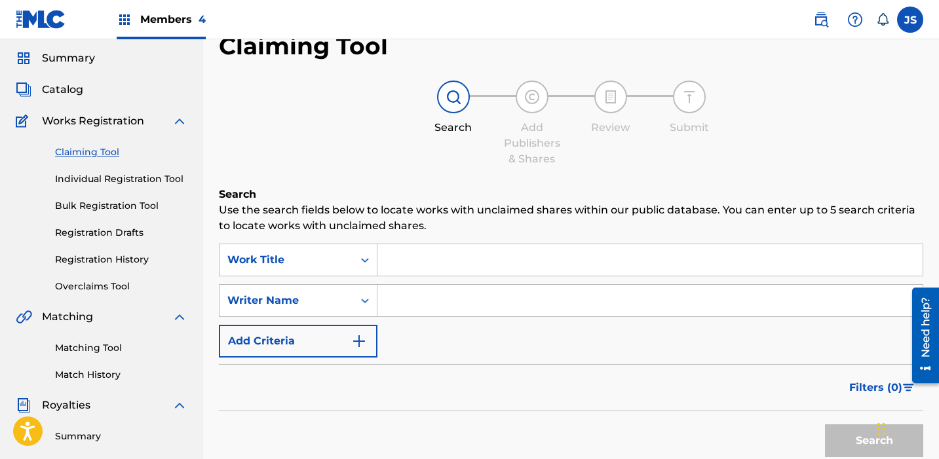
scroll to position [44, 0]
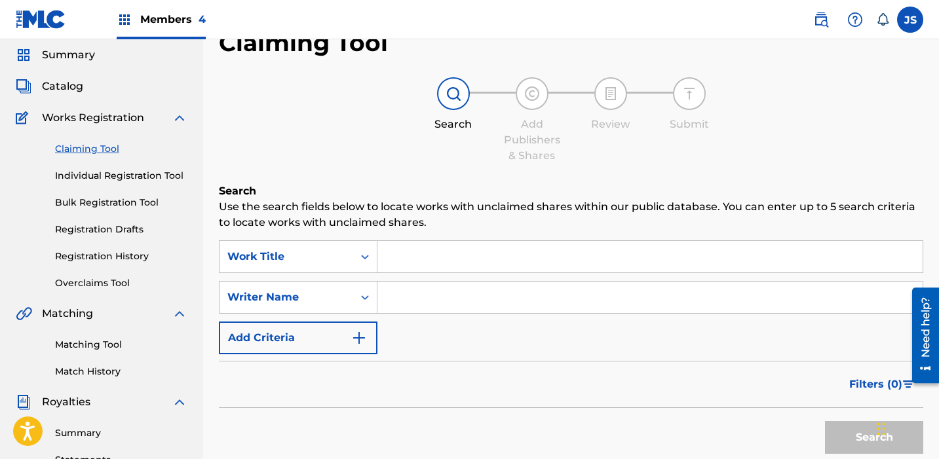
click at [416, 260] on input "Search Form" at bounding box center [650, 256] width 545 height 31
click at [438, 259] on input "Search Form" at bounding box center [650, 256] width 545 height 31
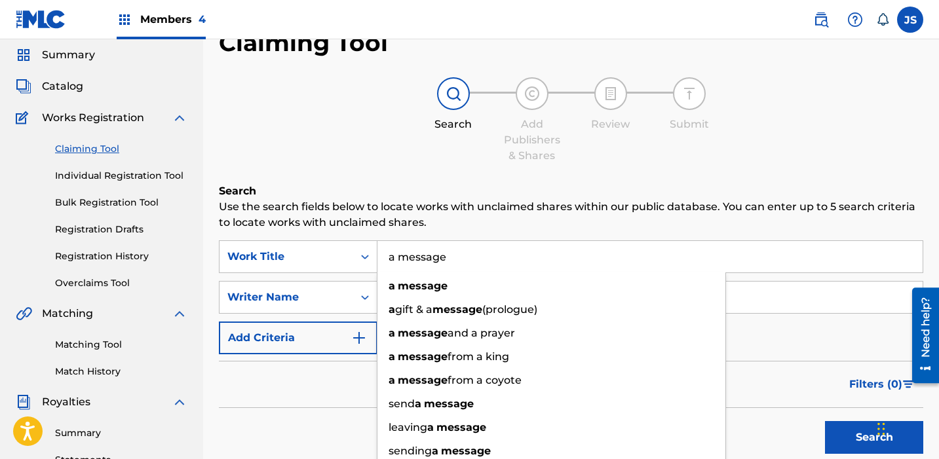
type input "a message"
click at [567, 421] on button "Search" at bounding box center [874, 437] width 98 height 33
click at [488, 225] on p "Use the search fields below to locate works with unclaimed shares within our pu…" at bounding box center [571, 214] width 705 height 31
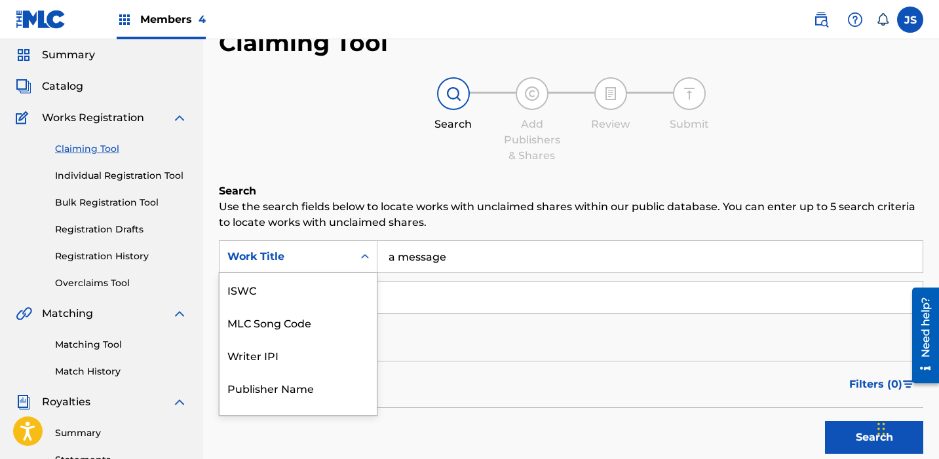
scroll to position [54, 0]
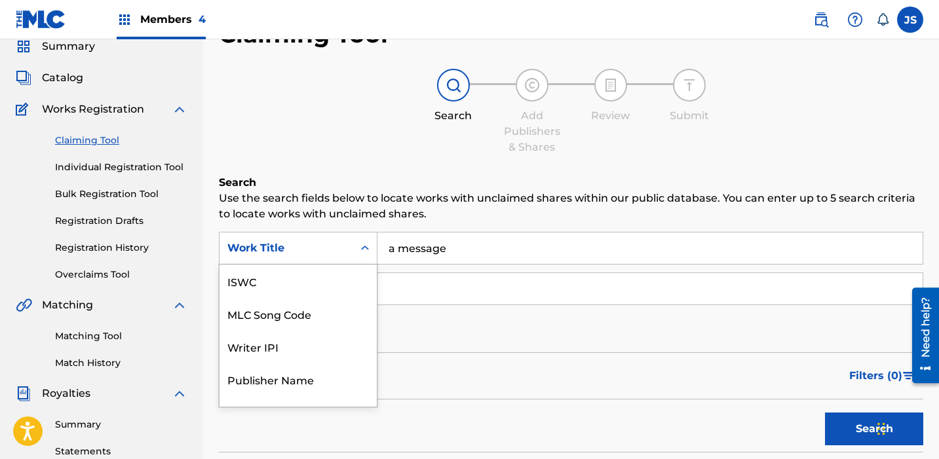
click at [359, 265] on div "Work Title selected, 7 of 7. 7 results available. Use Up and Down to choose opt…" at bounding box center [298, 248] width 159 height 33
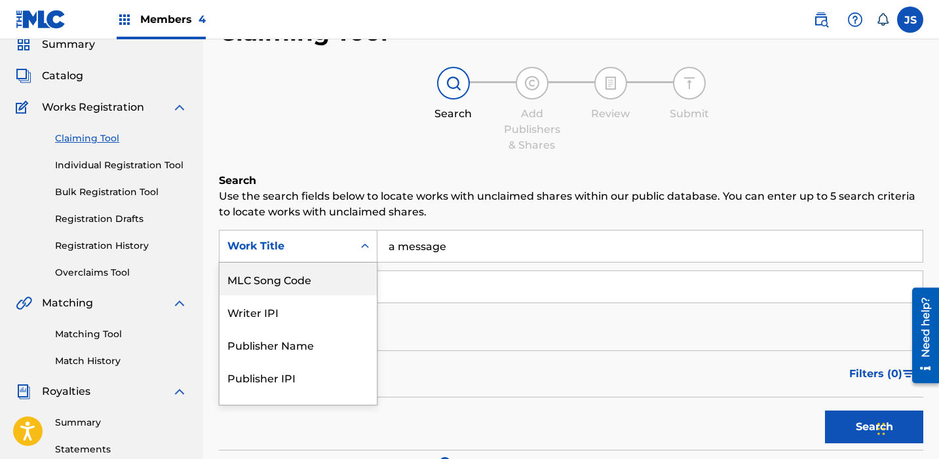
scroll to position [55, 0]
click at [332, 286] on div "MLC Song Code" at bounding box center [298, 278] width 157 height 33
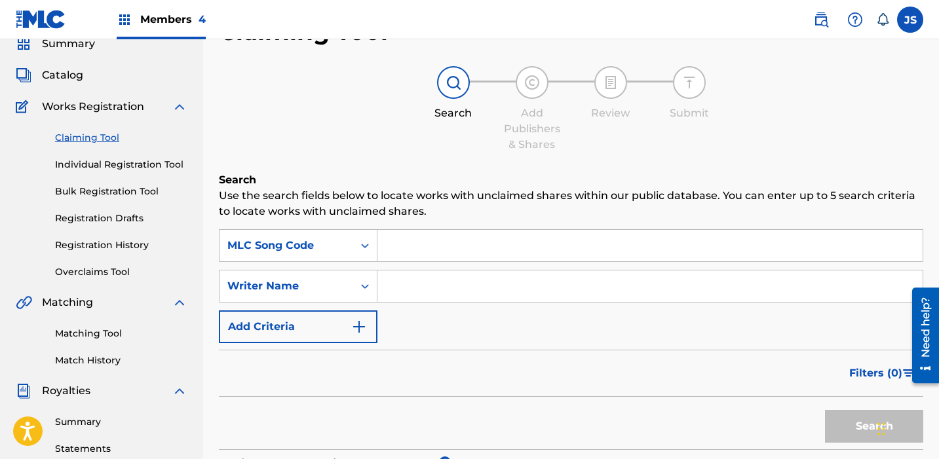
click at [436, 239] on input "Search Form" at bounding box center [650, 245] width 545 height 31
paste input "AA7GDV"
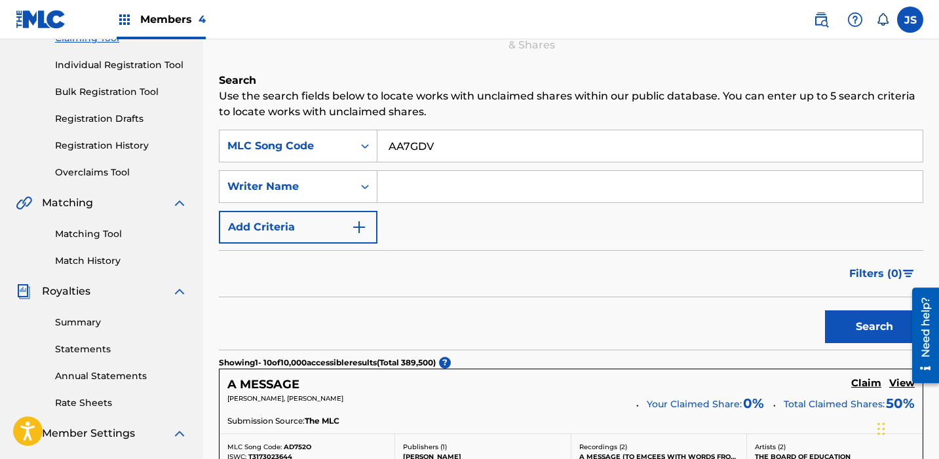
scroll to position [159, 0]
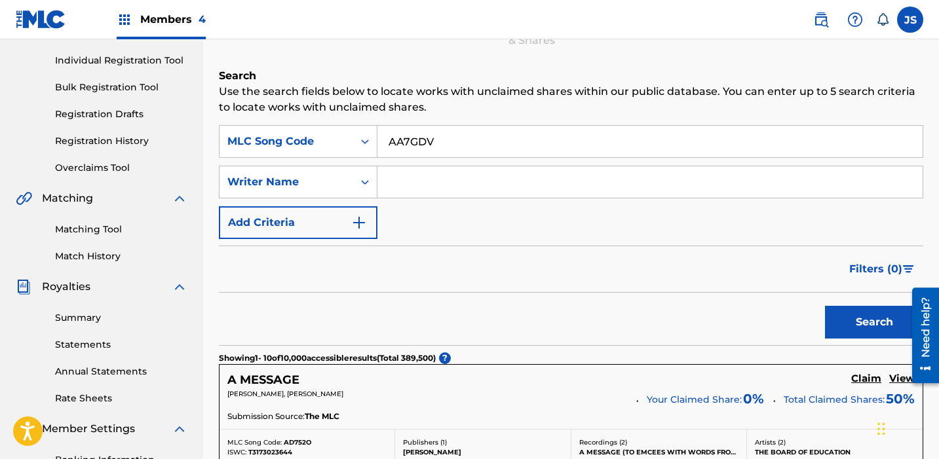
type input "AA7GDV"
click at [567, 306] on button "Search" at bounding box center [874, 322] width 98 height 33
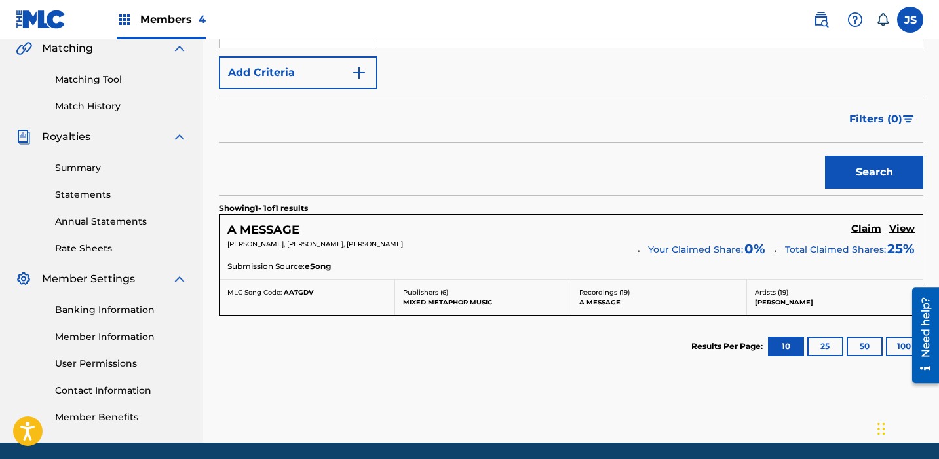
scroll to position [320, 0]
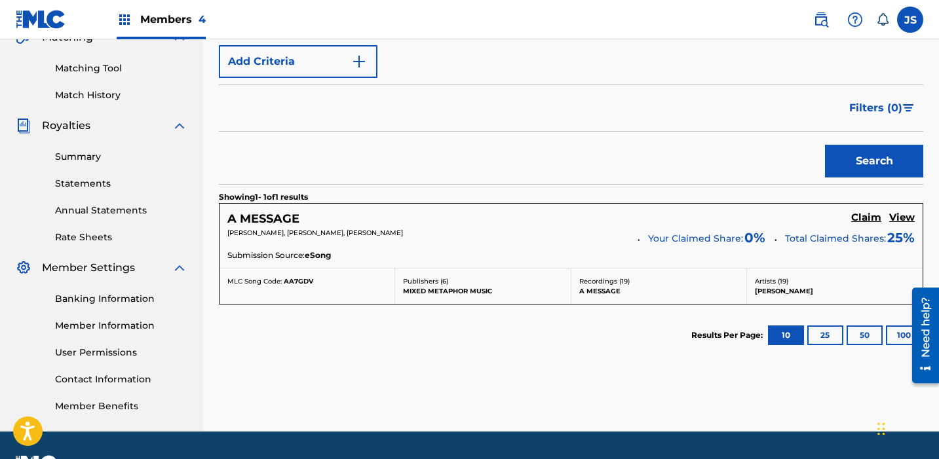
click at [567, 218] on h5 "Claim" at bounding box center [866, 218] width 30 height 12
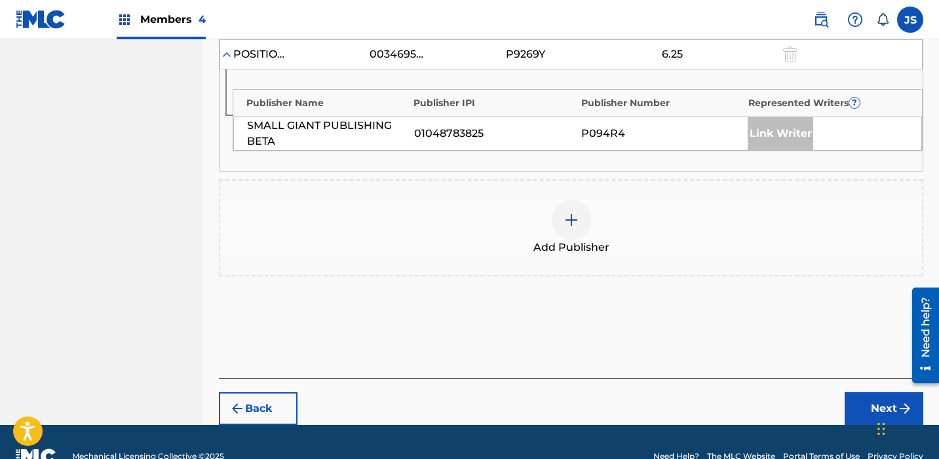
scroll to position [702, 0]
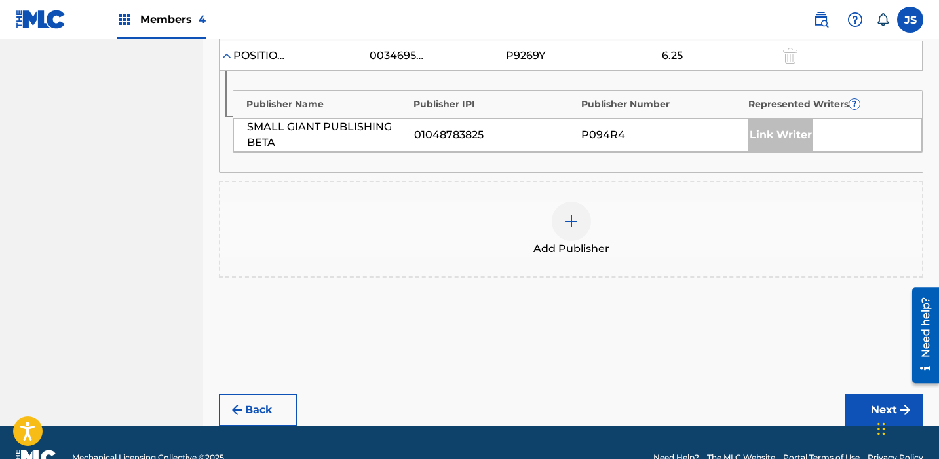
click at [567, 222] on div "Add Publisher" at bounding box center [571, 229] width 702 height 55
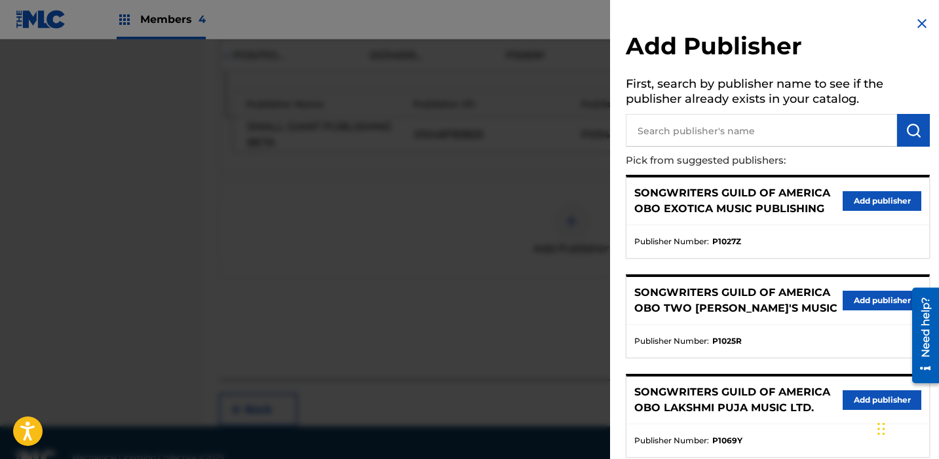
click at [567, 138] on input "text" at bounding box center [761, 130] width 271 height 33
type input "[PERSON_NAME]"
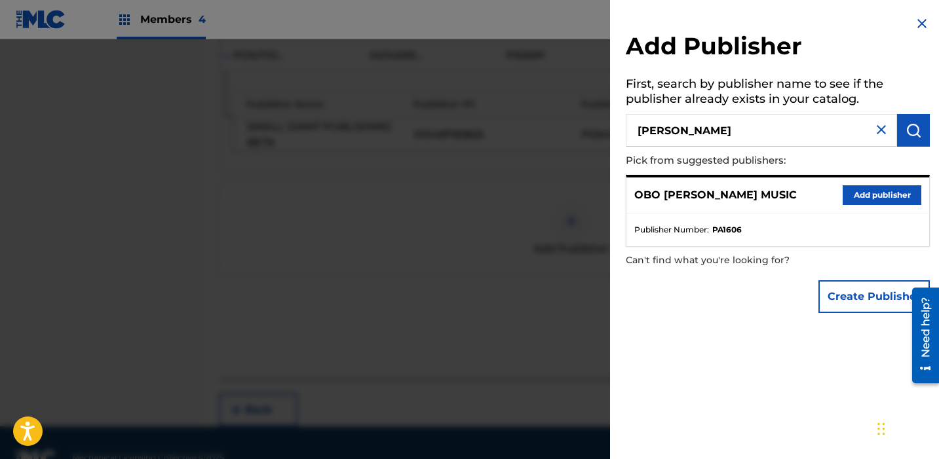
click at [567, 193] on button "Add publisher" at bounding box center [882, 195] width 79 height 20
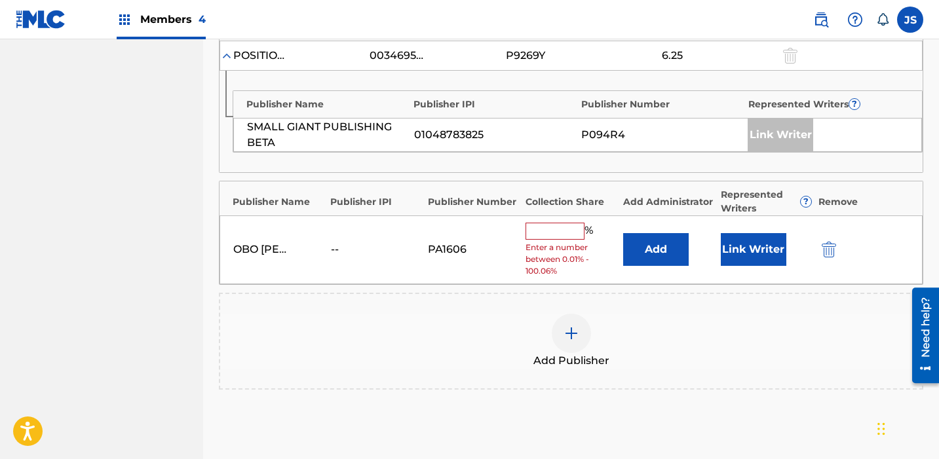
click at [551, 233] on input "text" at bounding box center [555, 231] width 59 height 17
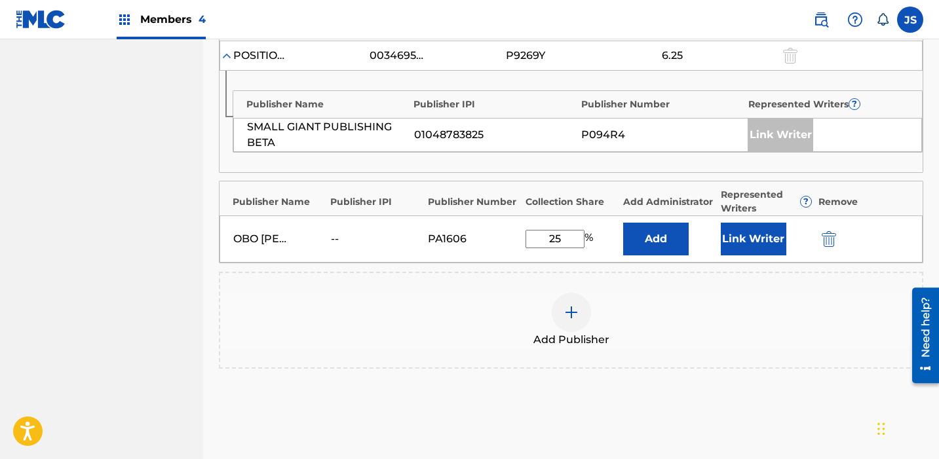
type input "25"
click at [567, 239] on button "Add" at bounding box center [656, 239] width 66 height 33
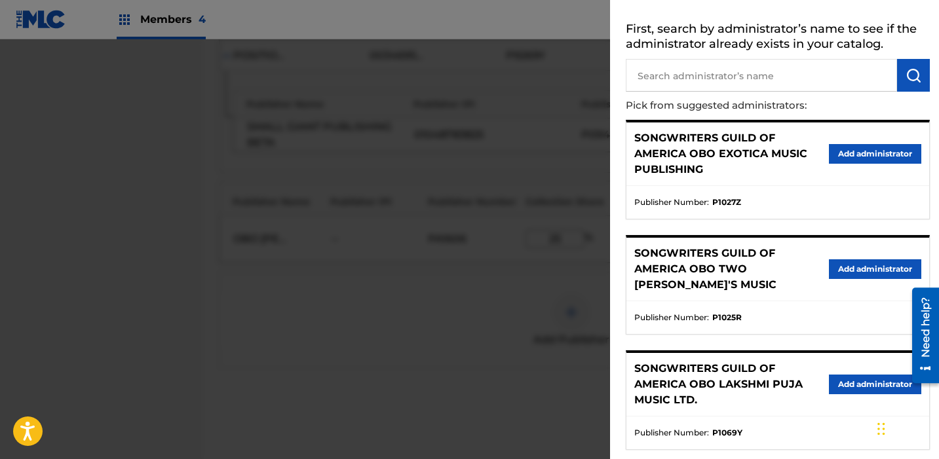
scroll to position [0, 0]
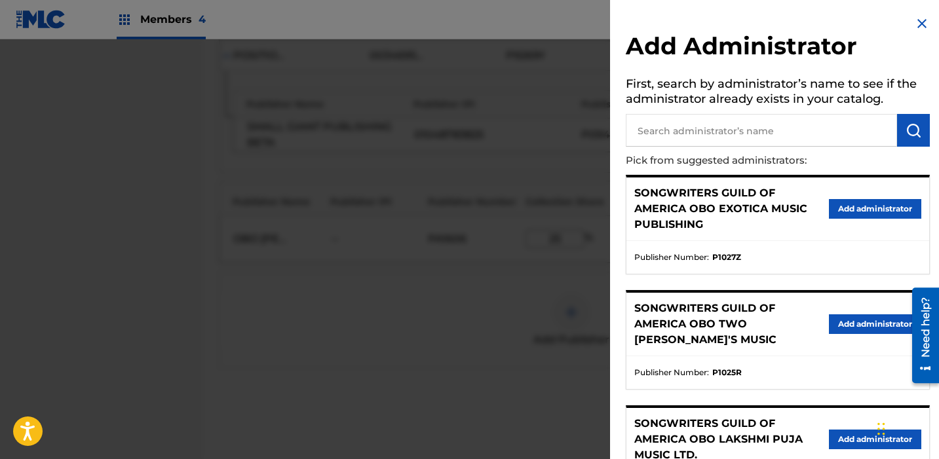
click at [443, 313] on div at bounding box center [469, 268] width 939 height 459
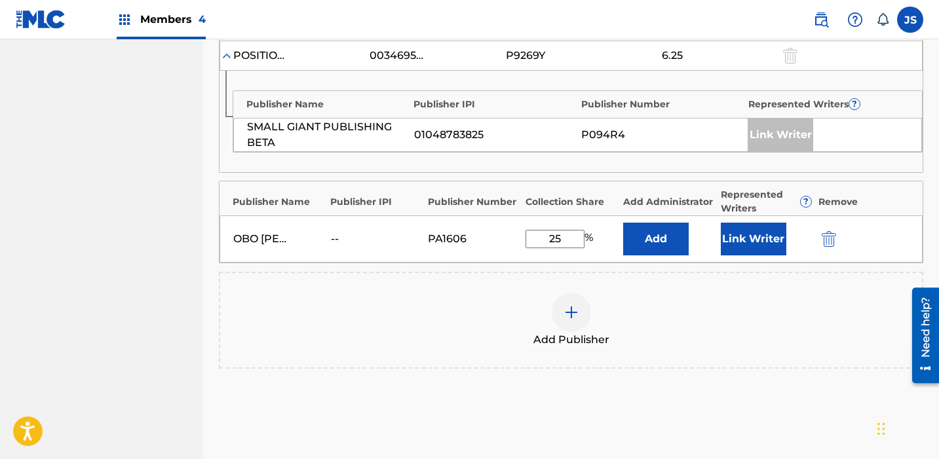
click at [360, 69] on div "POSITION MUSIC PUBLISHING 00346955132 P9269Y 6.25" at bounding box center [571, 56] width 703 height 30
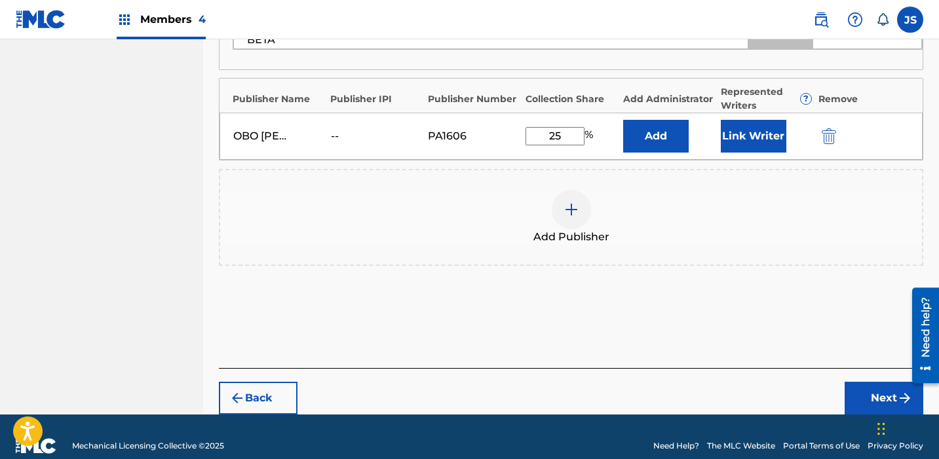
scroll to position [812, 0]
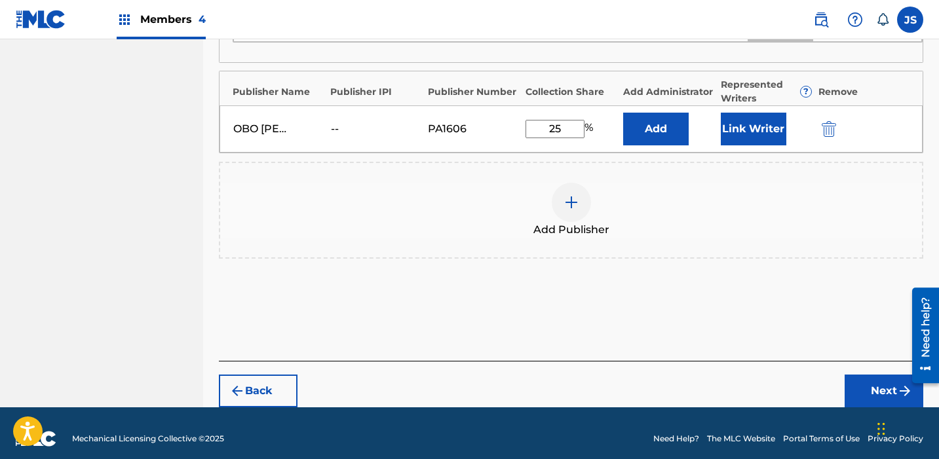
click at [567, 130] on img "submit" at bounding box center [829, 129] width 14 height 16
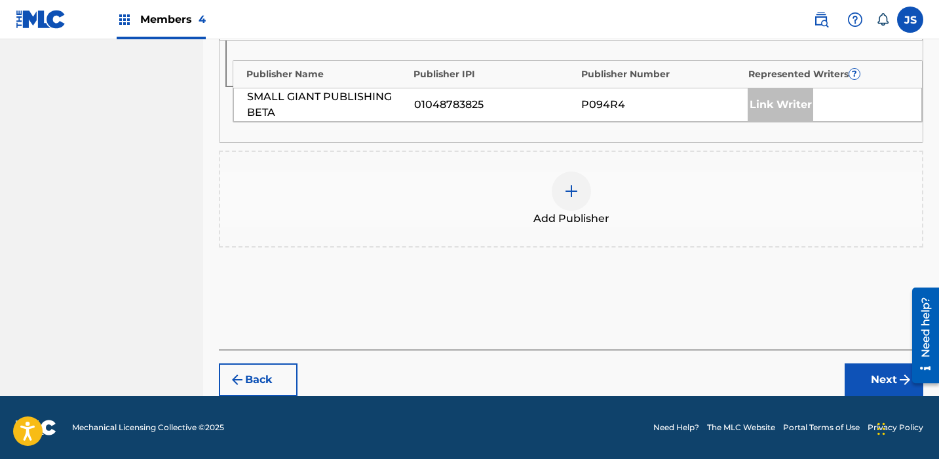
scroll to position [732, 0]
click at [567, 198] on div at bounding box center [571, 191] width 39 height 39
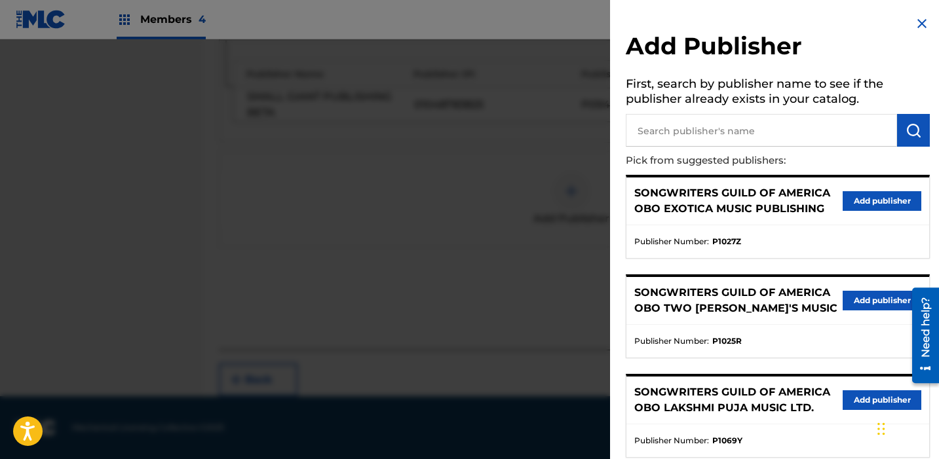
click at [567, 139] on input "text" at bounding box center [761, 130] width 271 height 33
type input "songwriters guild of america"
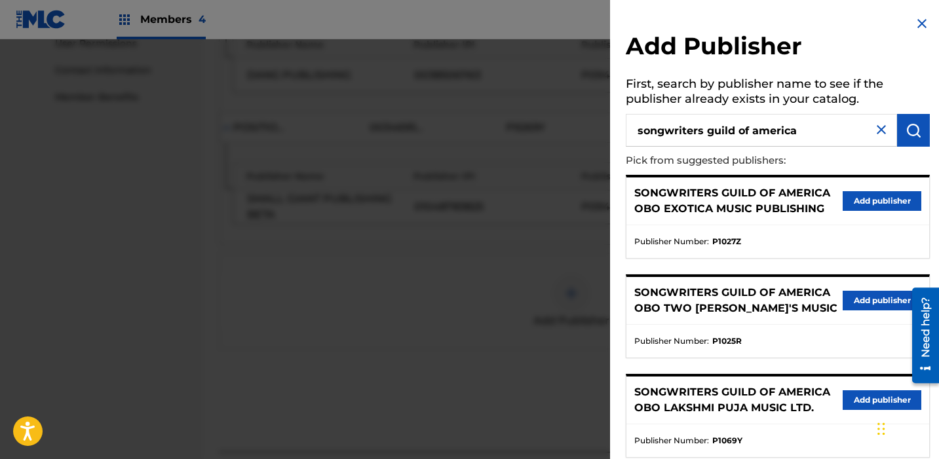
scroll to position [625, 0]
click at [567, 131] on input "songwriters guild of america" at bounding box center [761, 130] width 271 height 33
type input "p82979"
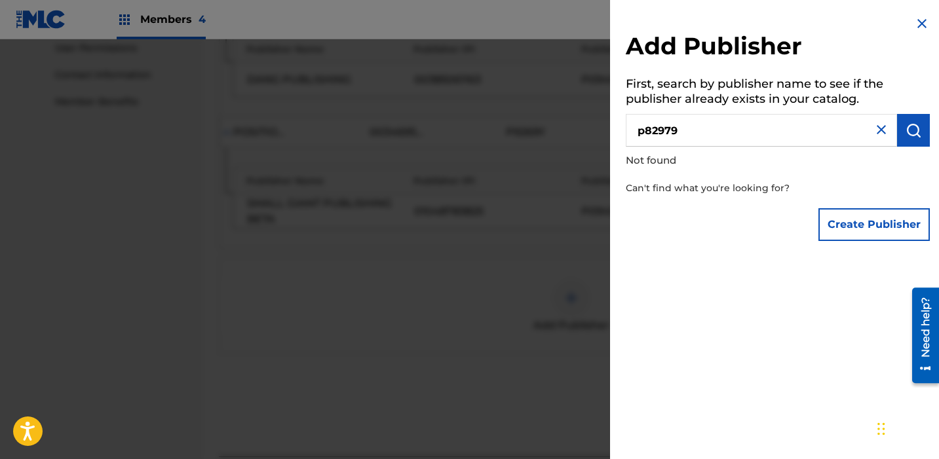
click at [426, 235] on div at bounding box center [469, 268] width 939 height 459
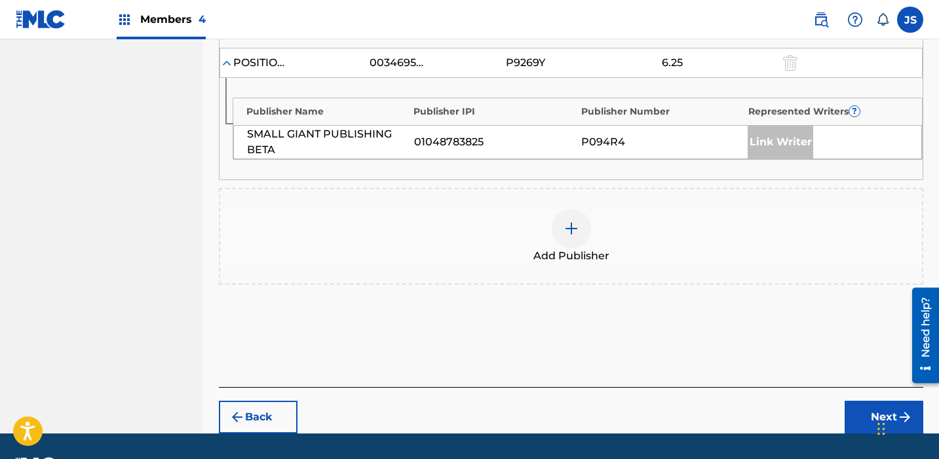
scroll to position [695, 0]
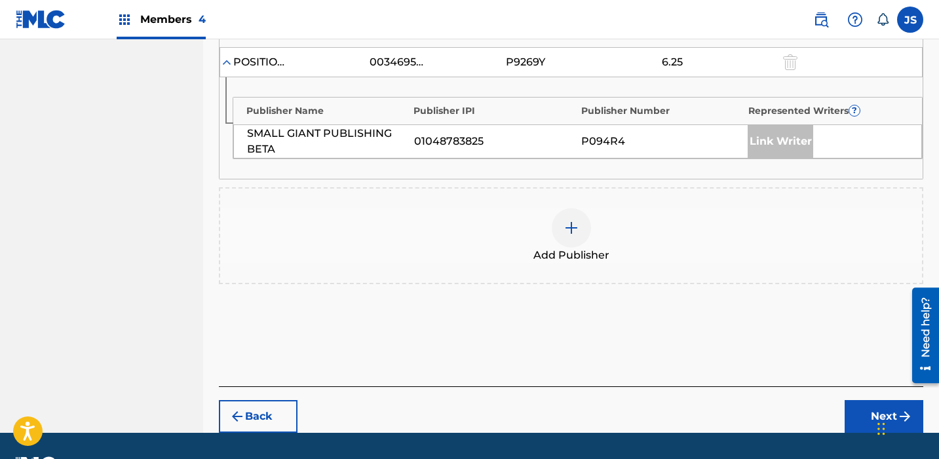
click at [565, 239] on div at bounding box center [571, 227] width 39 height 39
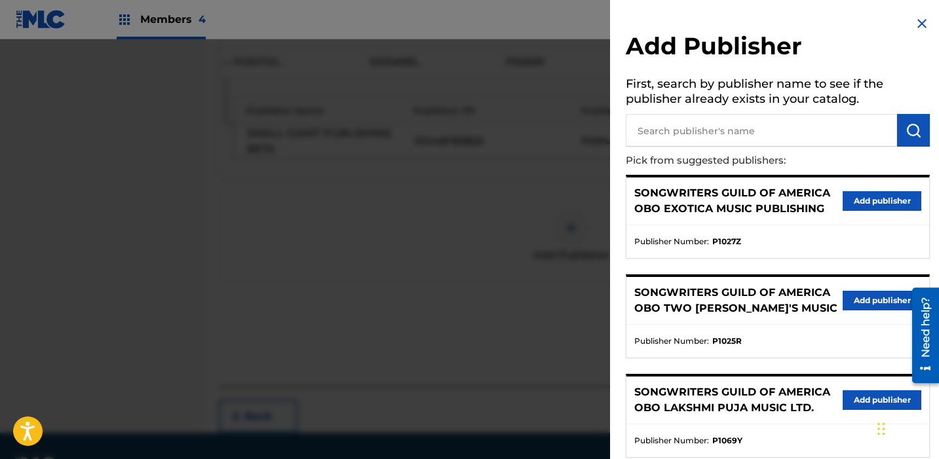
click at [567, 135] on input "text" at bounding box center [761, 130] width 271 height 33
type input "[PERSON_NAME]"
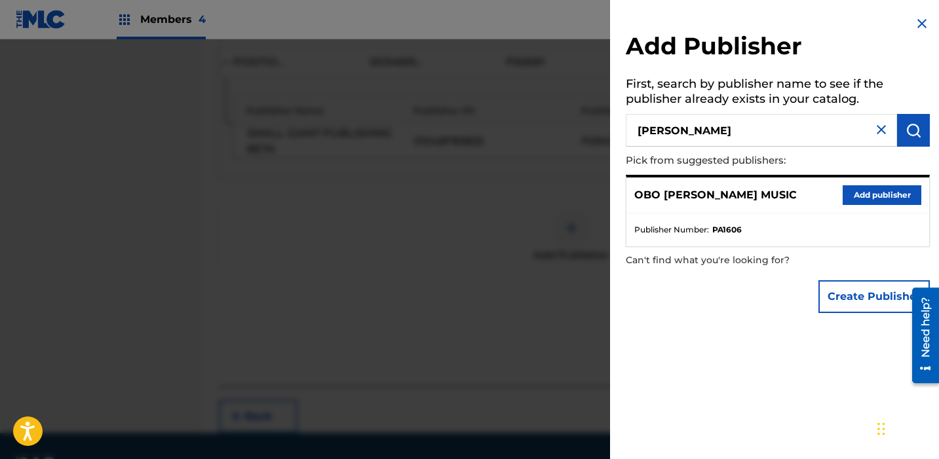
click at [567, 207] on div "OBO [PERSON_NAME] MUSIC Add publisher" at bounding box center [778, 196] width 303 height 36
click at [567, 189] on button "Add publisher" at bounding box center [882, 195] width 79 height 20
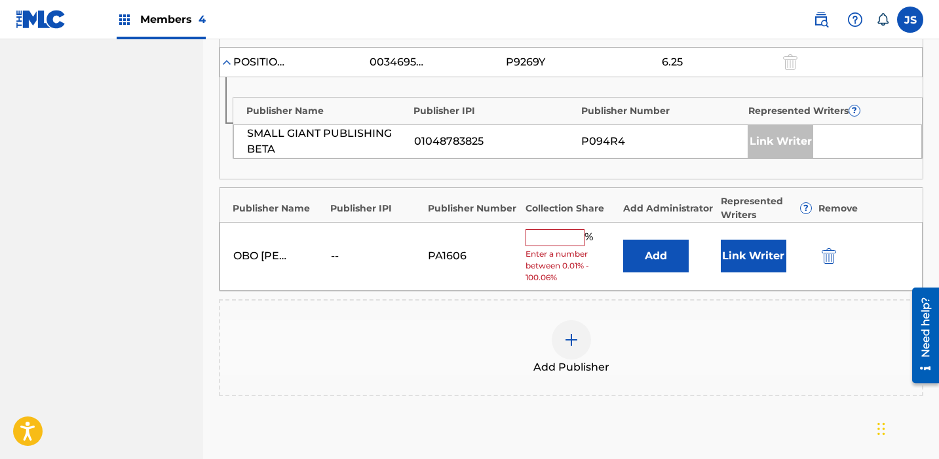
click at [543, 239] on input "text" at bounding box center [555, 237] width 59 height 17
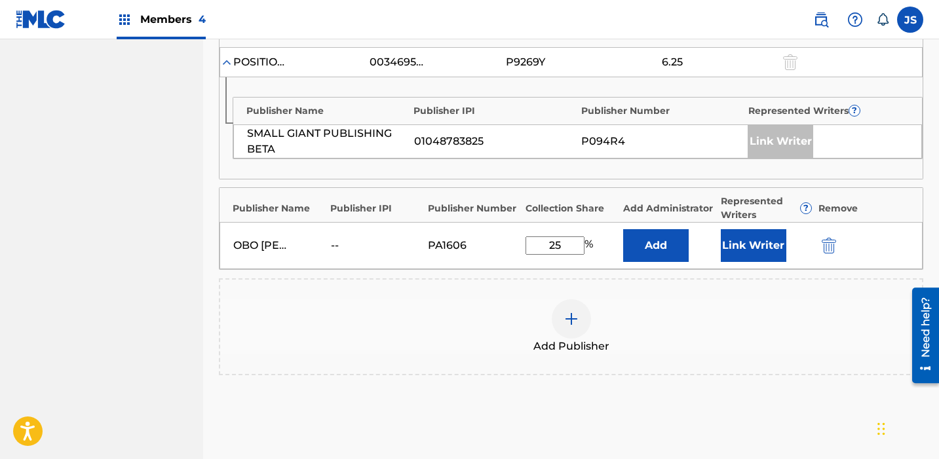
type input "25"
click at [567, 243] on button "Add" at bounding box center [656, 245] width 66 height 33
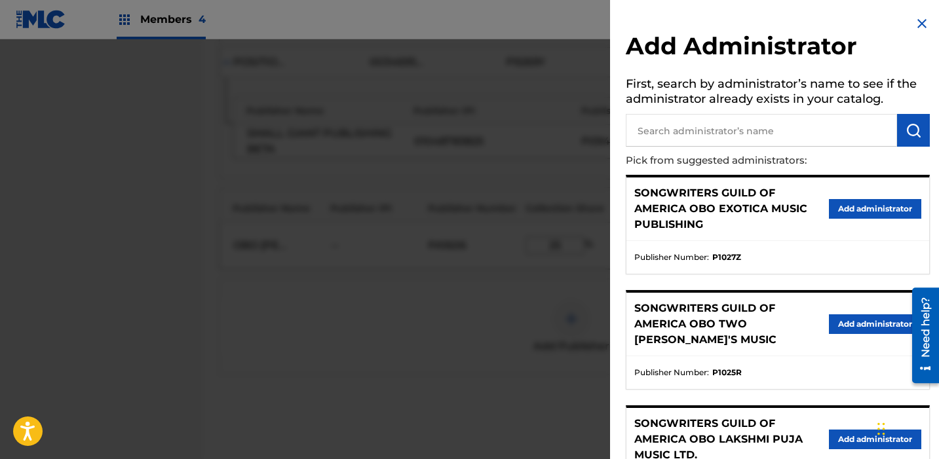
click at [567, 127] on input "text" at bounding box center [761, 130] width 271 height 33
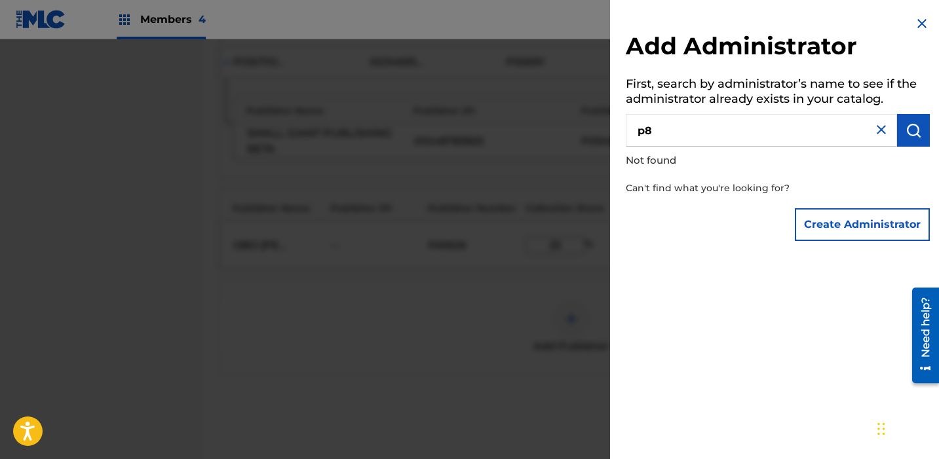
type input "p"
type input "songwriter"
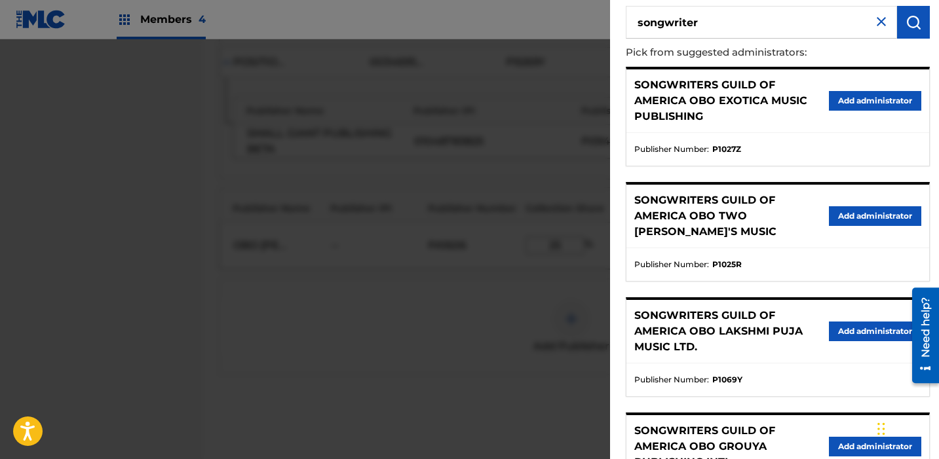
scroll to position [0, 0]
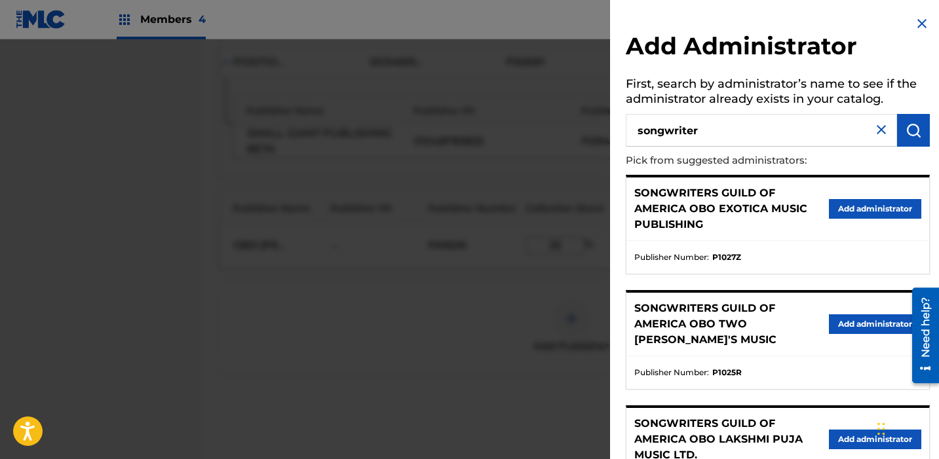
click at [567, 24] on img at bounding box center [922, 24] width 16 height 16
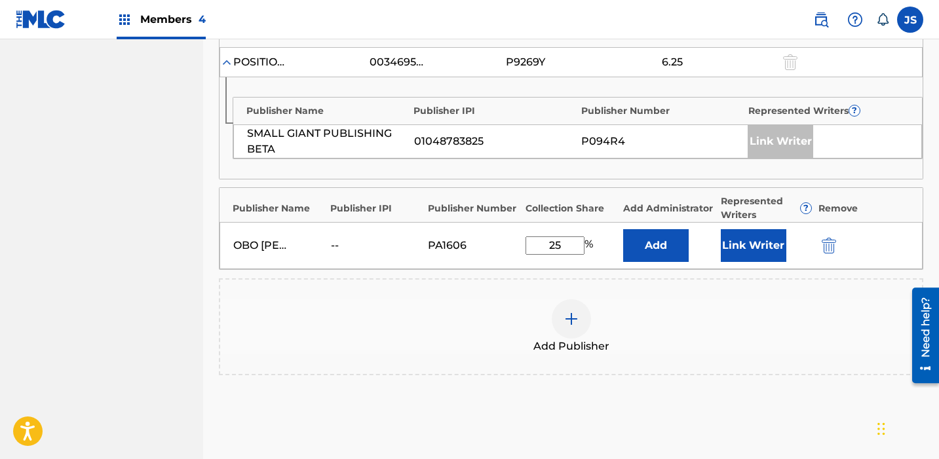
click at [567, 246] on button "Link Writer" at bounding box center [754, 245] width 66 height 33
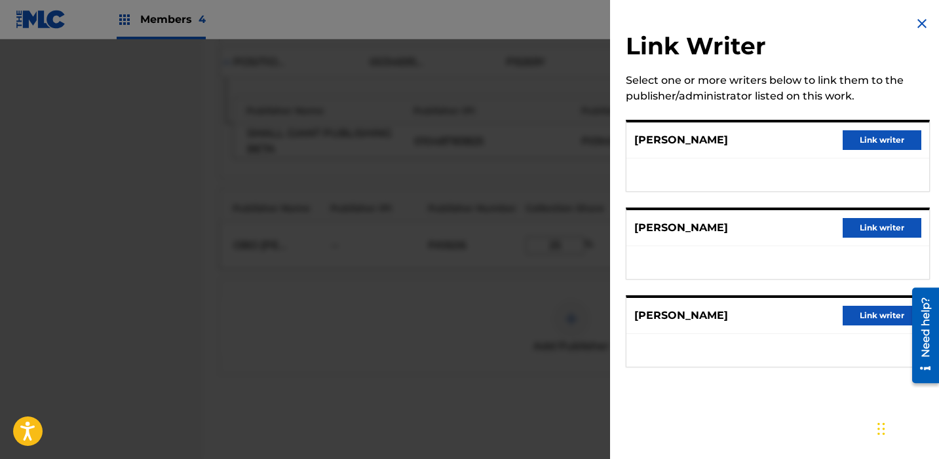
click at [567, 316] on button "Link writer" at bounding box center [882, 316] width 79 height 20
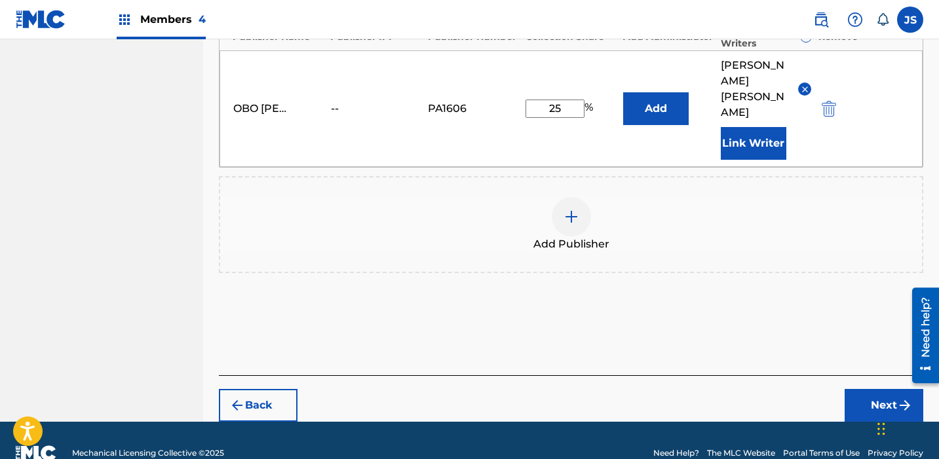
scroll to position [876, 0]
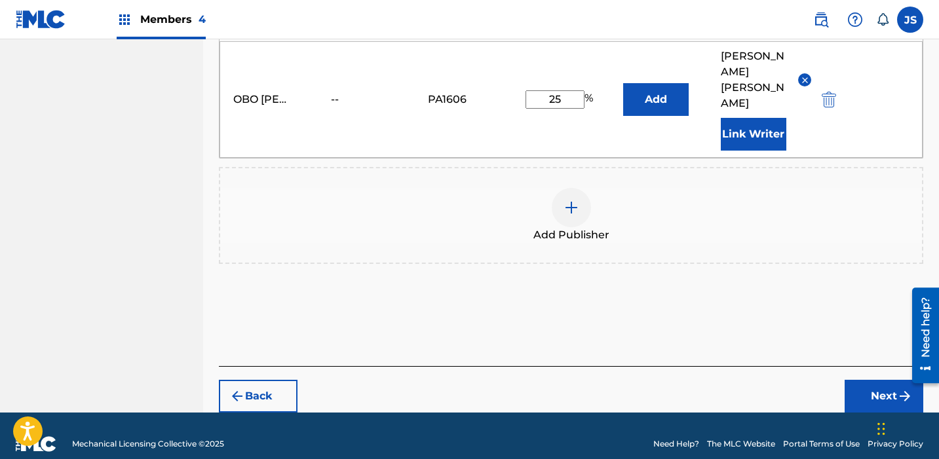
click at [567, 380] on button "Next" at bounding box center [884, 396] width 79 height 33
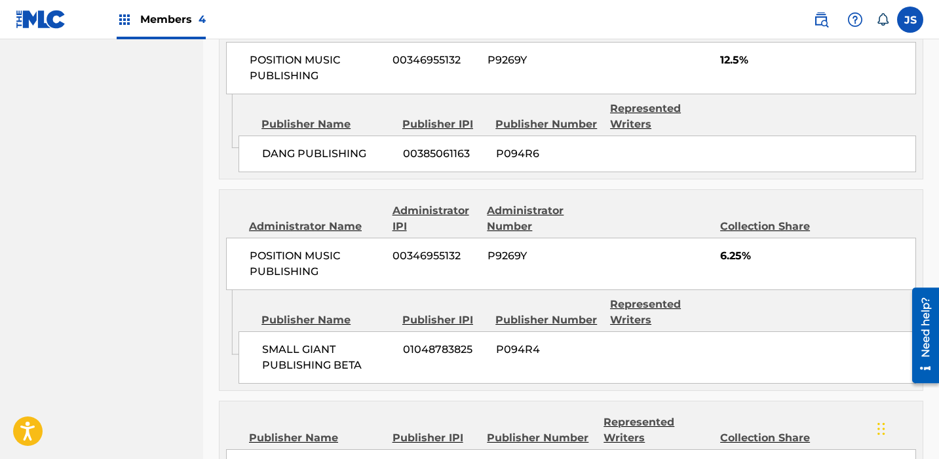
scroll to position [992, 0]
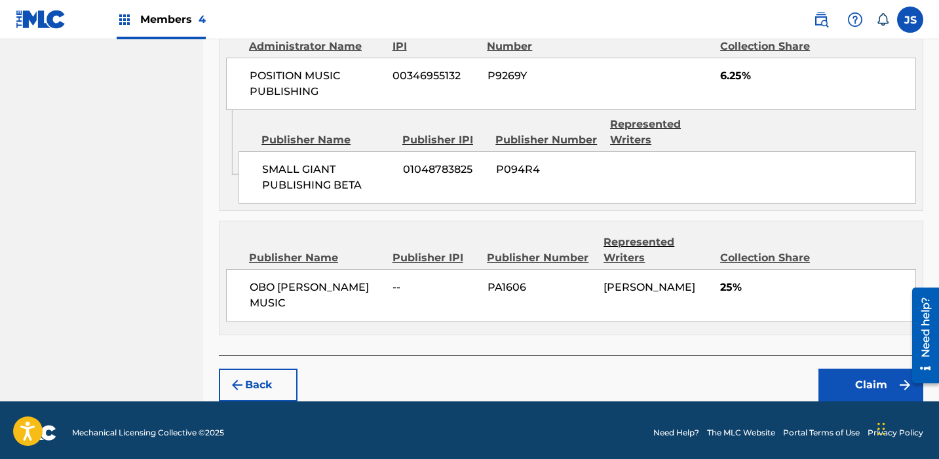
click at [230, 378] on img "submit" at bounding box center [237, 386] width 16 height 16
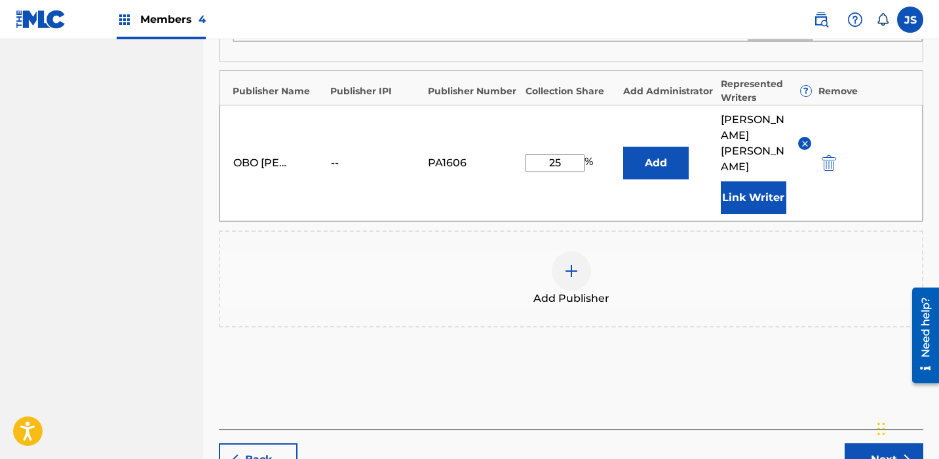
scroll to position [802, 0]
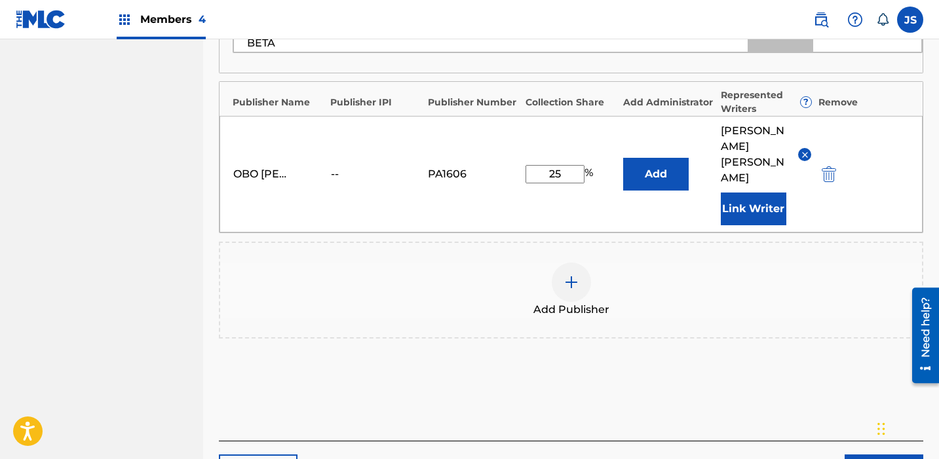
click at [567, 275] on div at bounding box center [571, 282] width 39 height 39
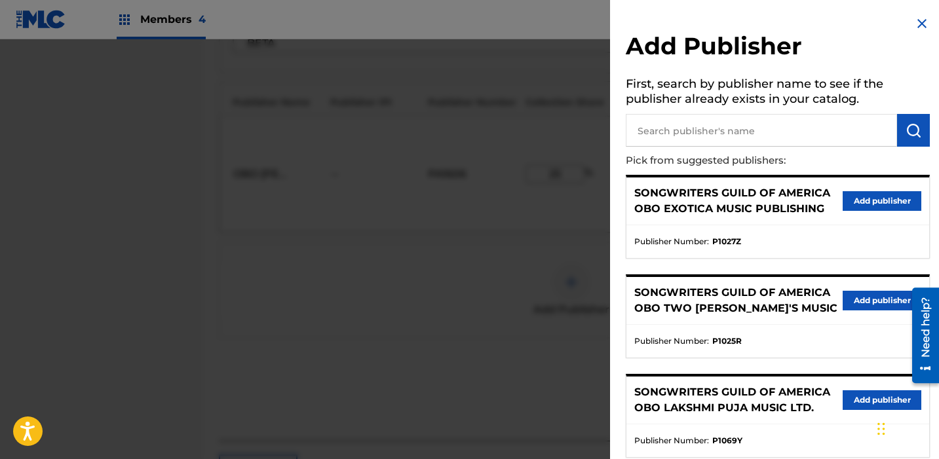
click at [567, 122] on input "text" at bounding box center [761, 130] width 271 height 33
type input "s"
click at [567, 202] on button "Add publisher" at bounding box center [882, 201] width 79 height 20
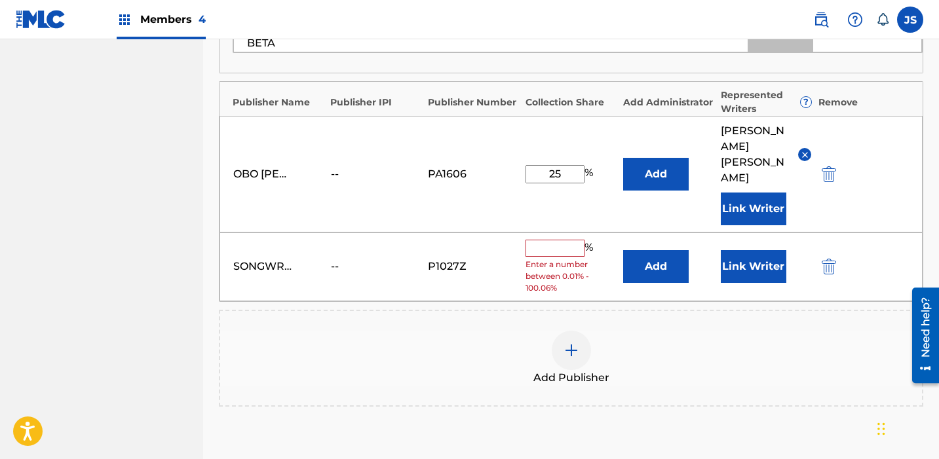
click at [567, 259] on img "submit" at bounding box center [829, 267] width 14 height 16
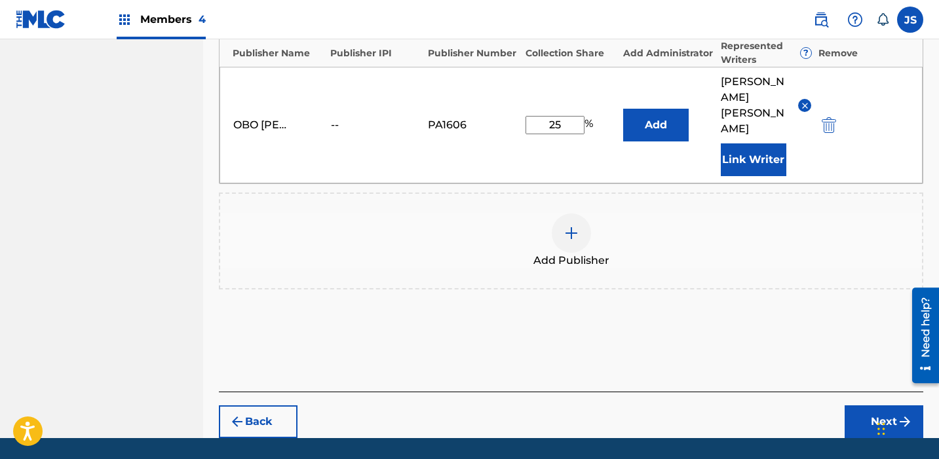
scroll to position [876, 0]
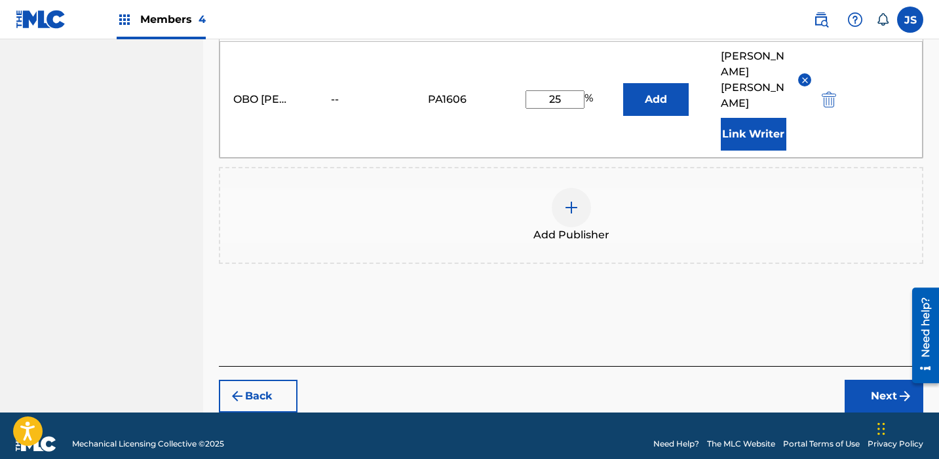
click at [567, 380] on button "Next" at bounding box center [884, 396] width 79 height 33
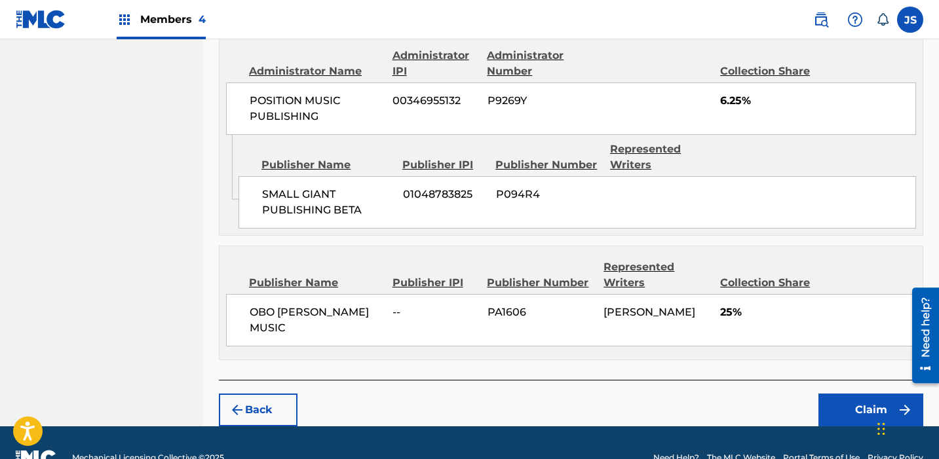
scroll to position [939, 0]
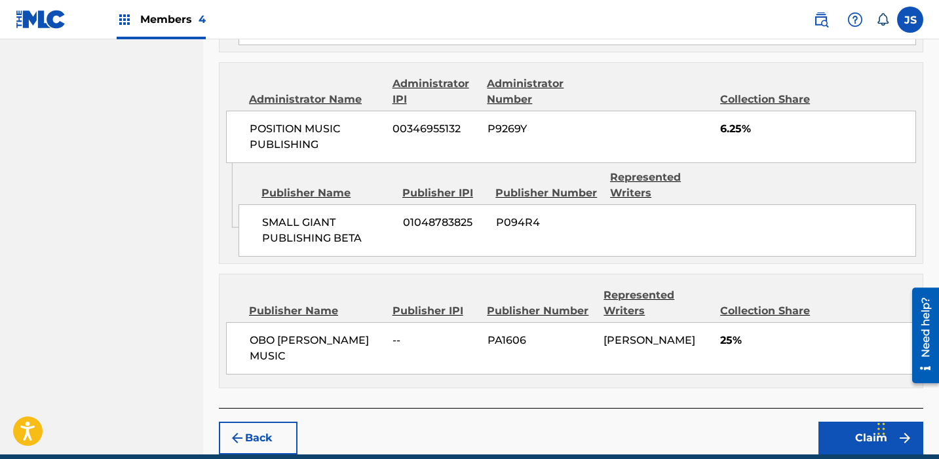
click at [284, 425] on button "Back" at bounding box center [258, 438] width 79 height 33
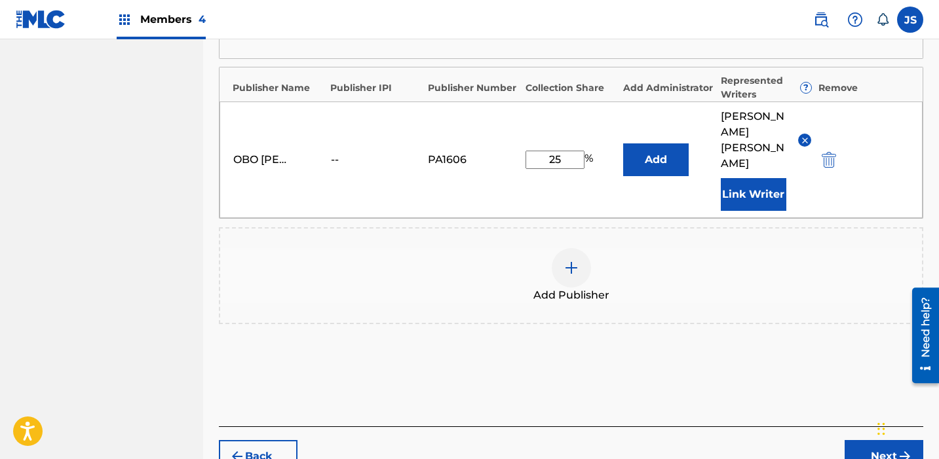
scroll to position [815, 0]
click at [567, 144] on button "Add" at bounding box center [656, 160] width 66 height 33
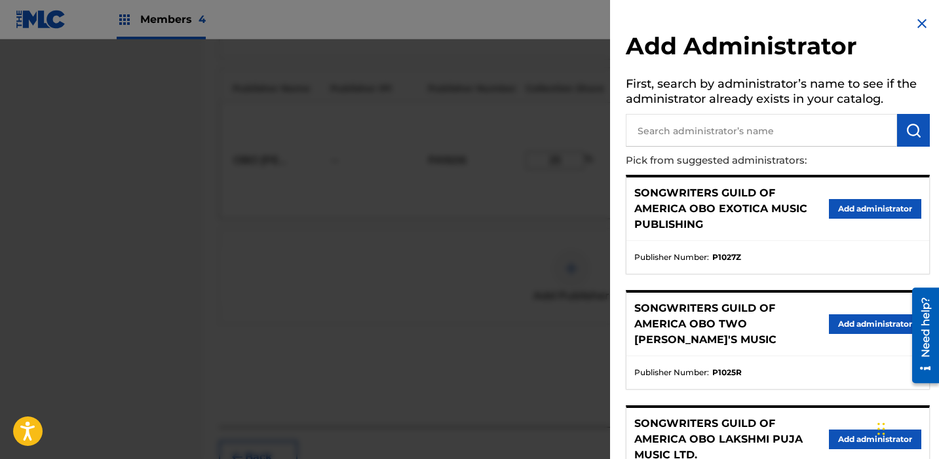
click at [567, 131] on input "text" at bounding box center [761, 130] width 271 height 33
type input "s"
type input "songwriters"
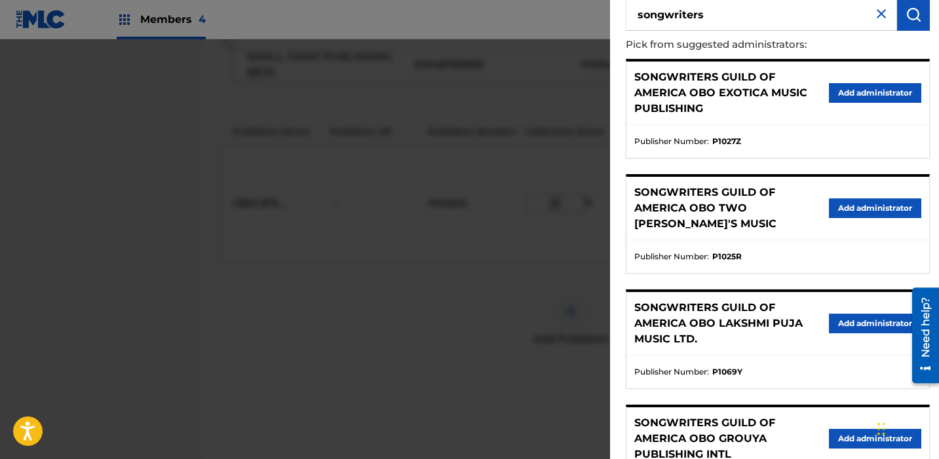
scroll to position [771, 0]
click at [497, 248] on div at bounding box center [469, 268] width 939 height 459
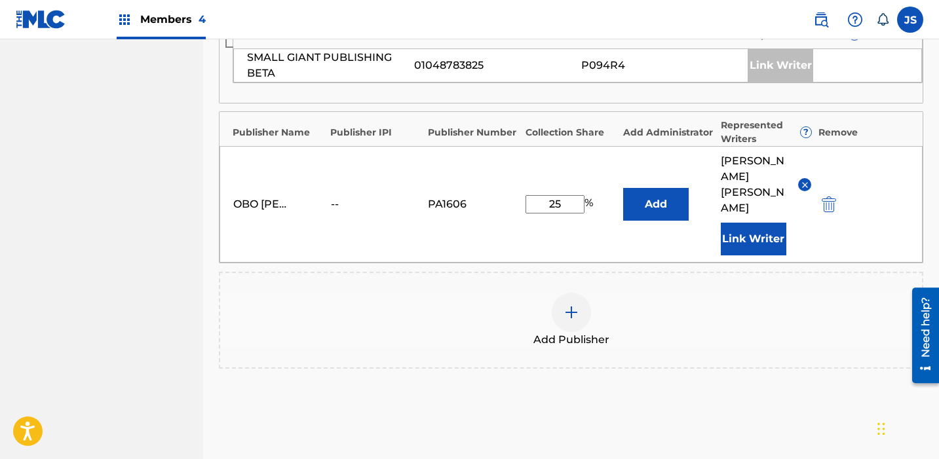
click at [567, 197] on img "submit" at bounding box center [829, 205] width 14 height 16
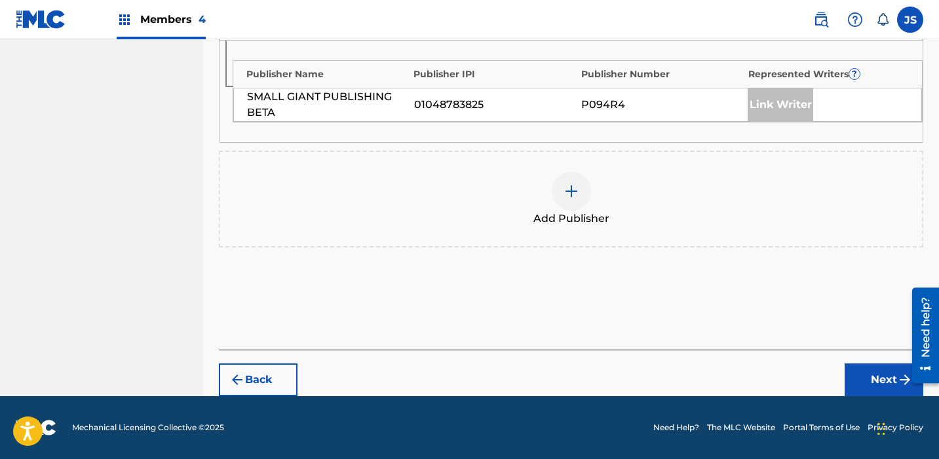
click at [242, 366] on button "Back" at bounding box center [258, 380] width 79 height 33
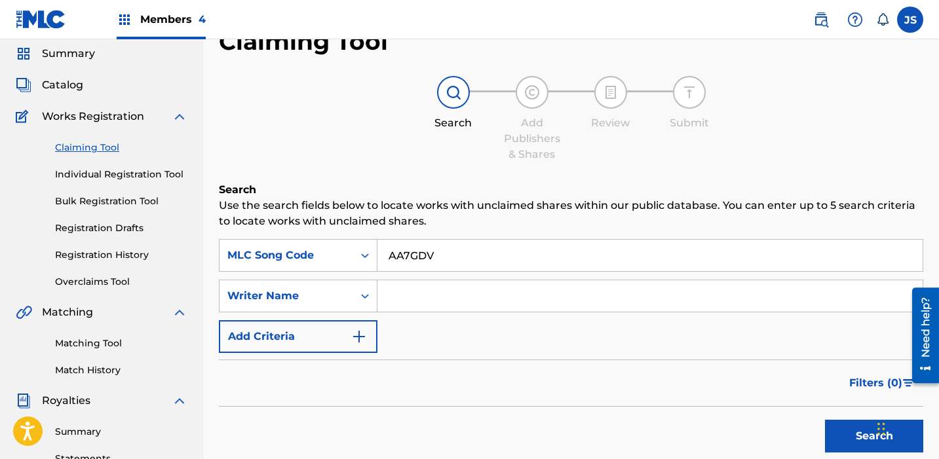
scroll to position [0, 0]
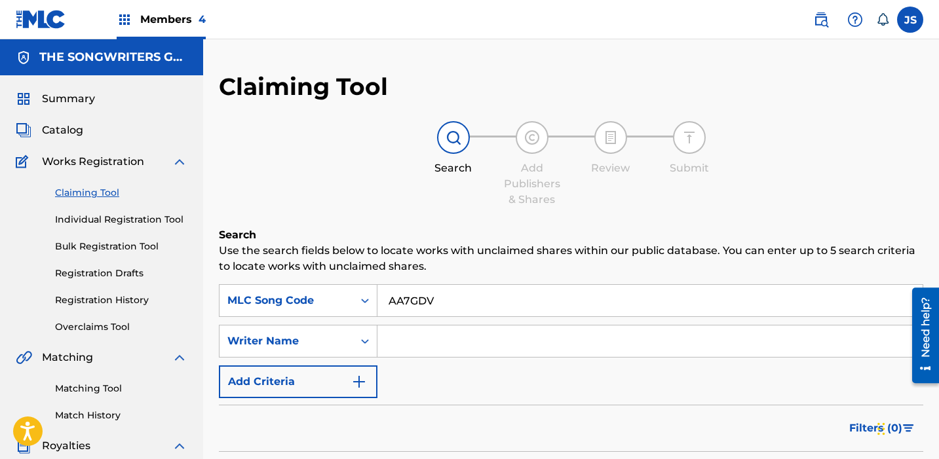
click at [55, 133] on span "Catalog" at bounding box center [62, 131] width 41 height 16
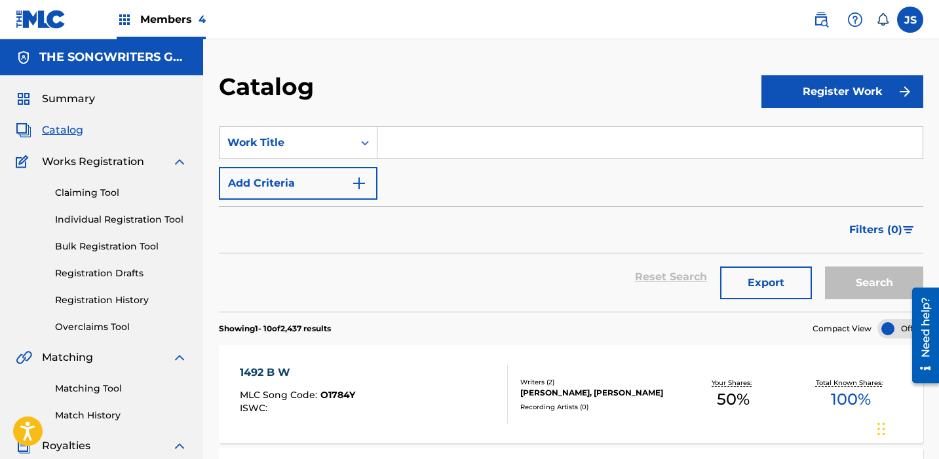
click at [389, 133] on input "Search Form" at bounding box center [650, 142] width 545 height 31
paste input "ALL BUT THE FLOWERS"
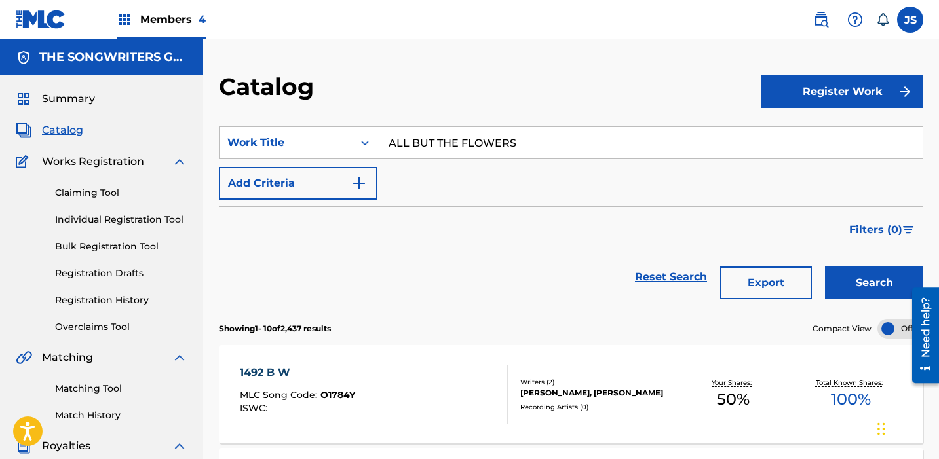
type input "ALL BUT THE FLOWERS"
click at [567, 267] on button "Search" at bounding box center [874, 283] width 98 height 33
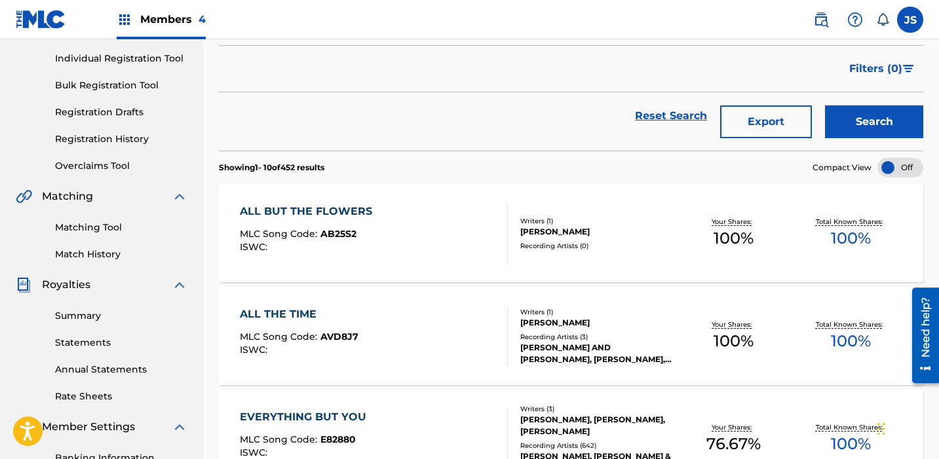
scroll to position [140, 0]
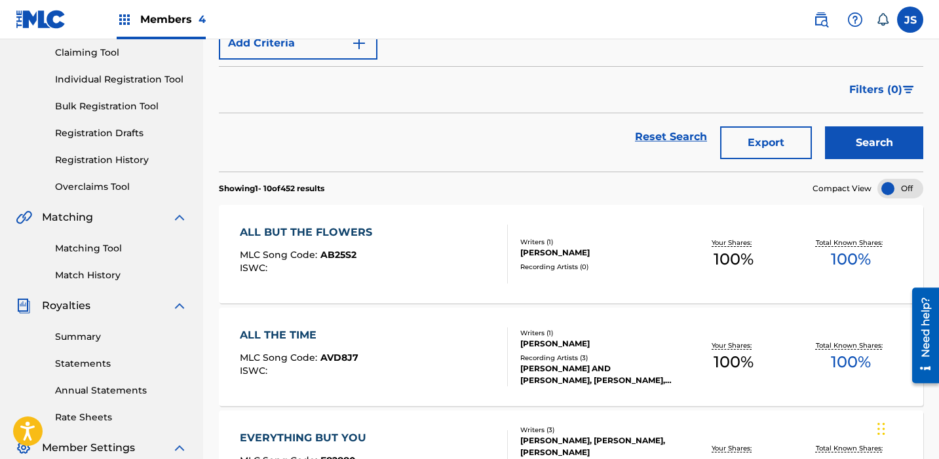
click at [476, 235] on div "ALL BUT THE FLOWERS MLC Song Code : AB25S2 ISWC :" at bounding box center [374, 254] width 268 height 59
